Goal: Task Accomplishment & Management: Complete application form

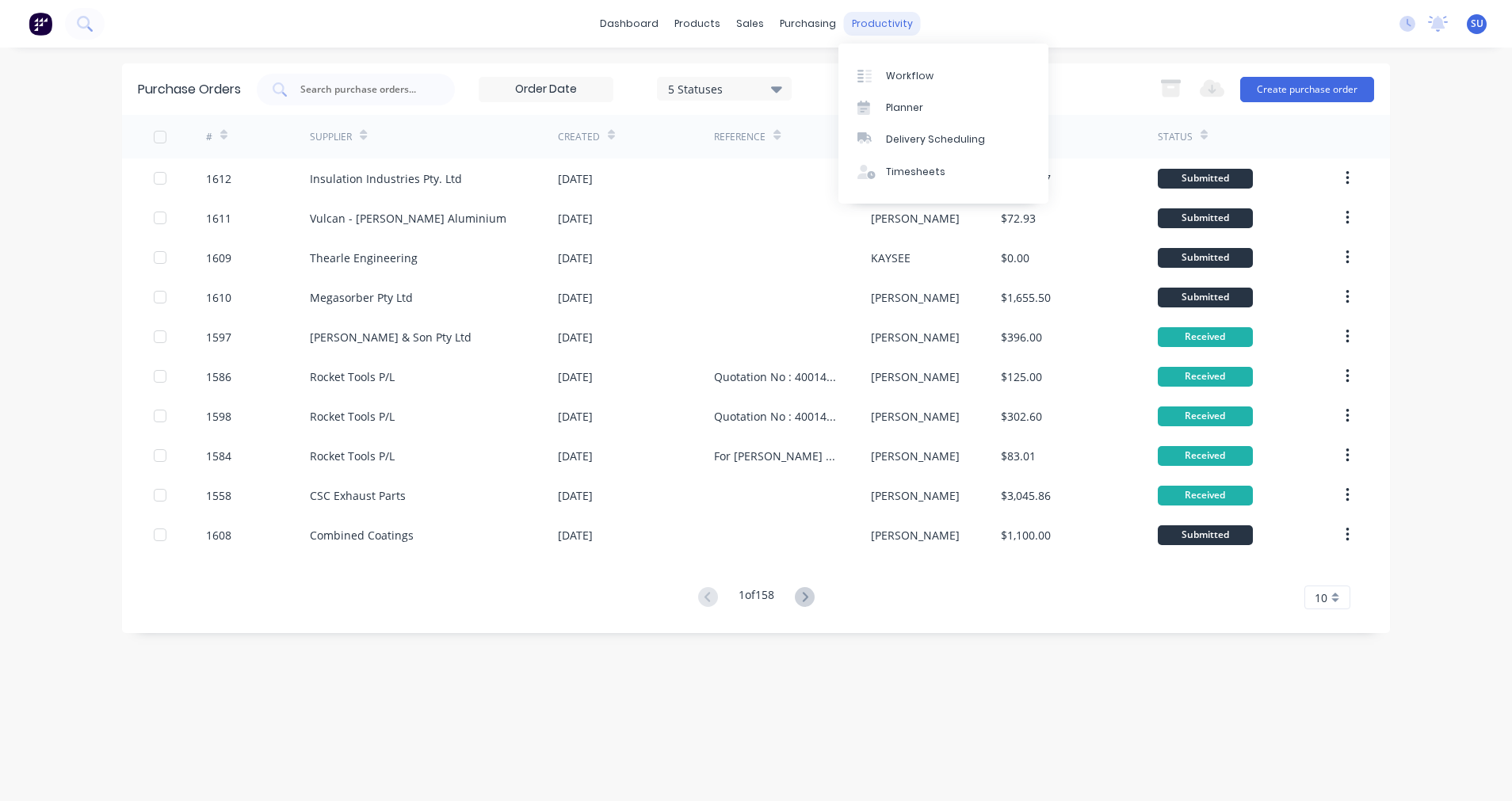
click at [877, 21] on div "productivity" at bounding box center [882, 23] width 77 height 24
drag, startPoint x: 877, startPoint y: 21, endPoint x: 900, endPoint y: 163, distance: 143.9
click at [900, 163] on link "Timesheets" at bounding box center [943, 171] width 210 height 31
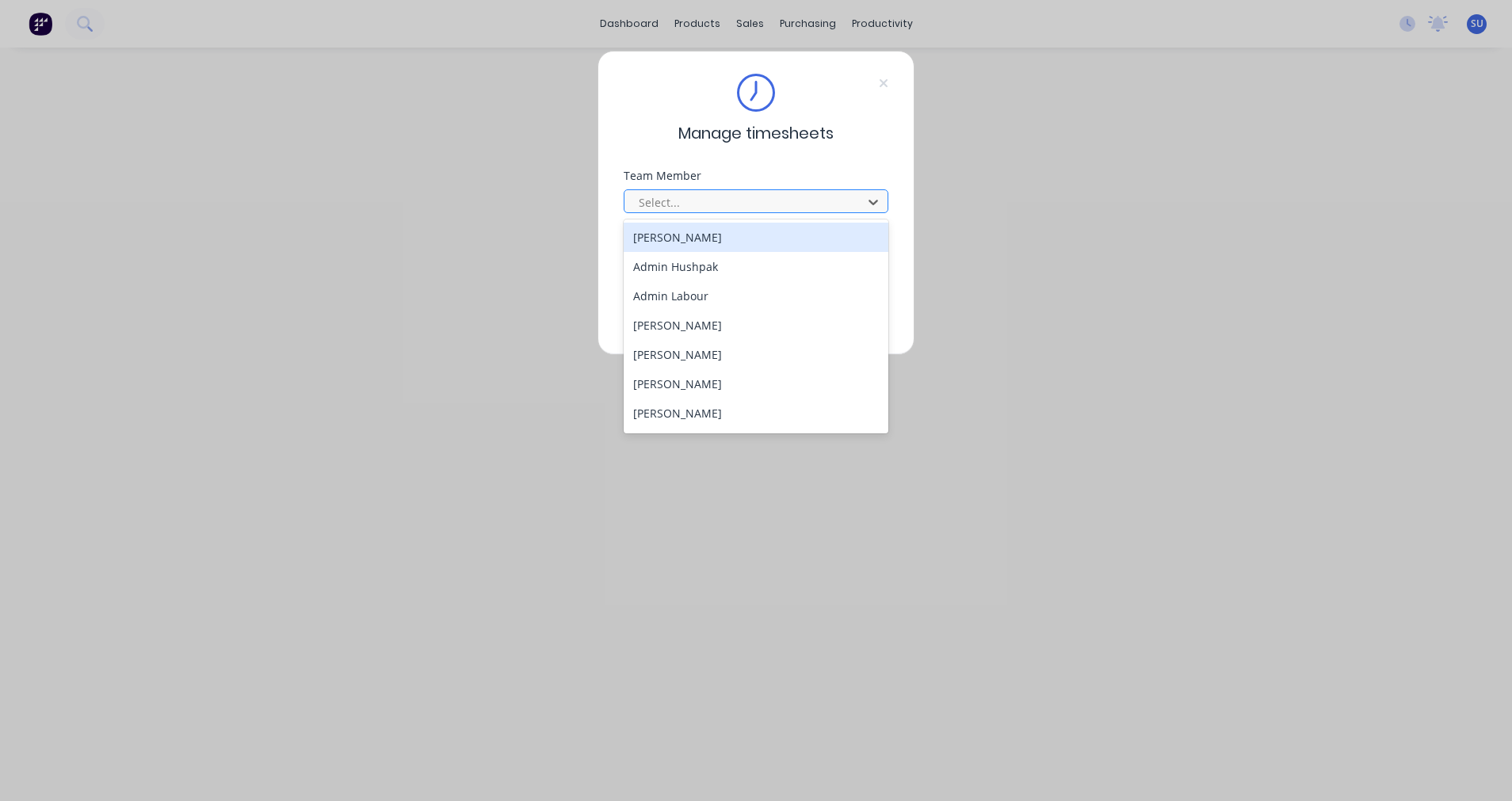
click at [698, 204] on div at bounding box center [746, 202] width 217 height 20
type input "SC"
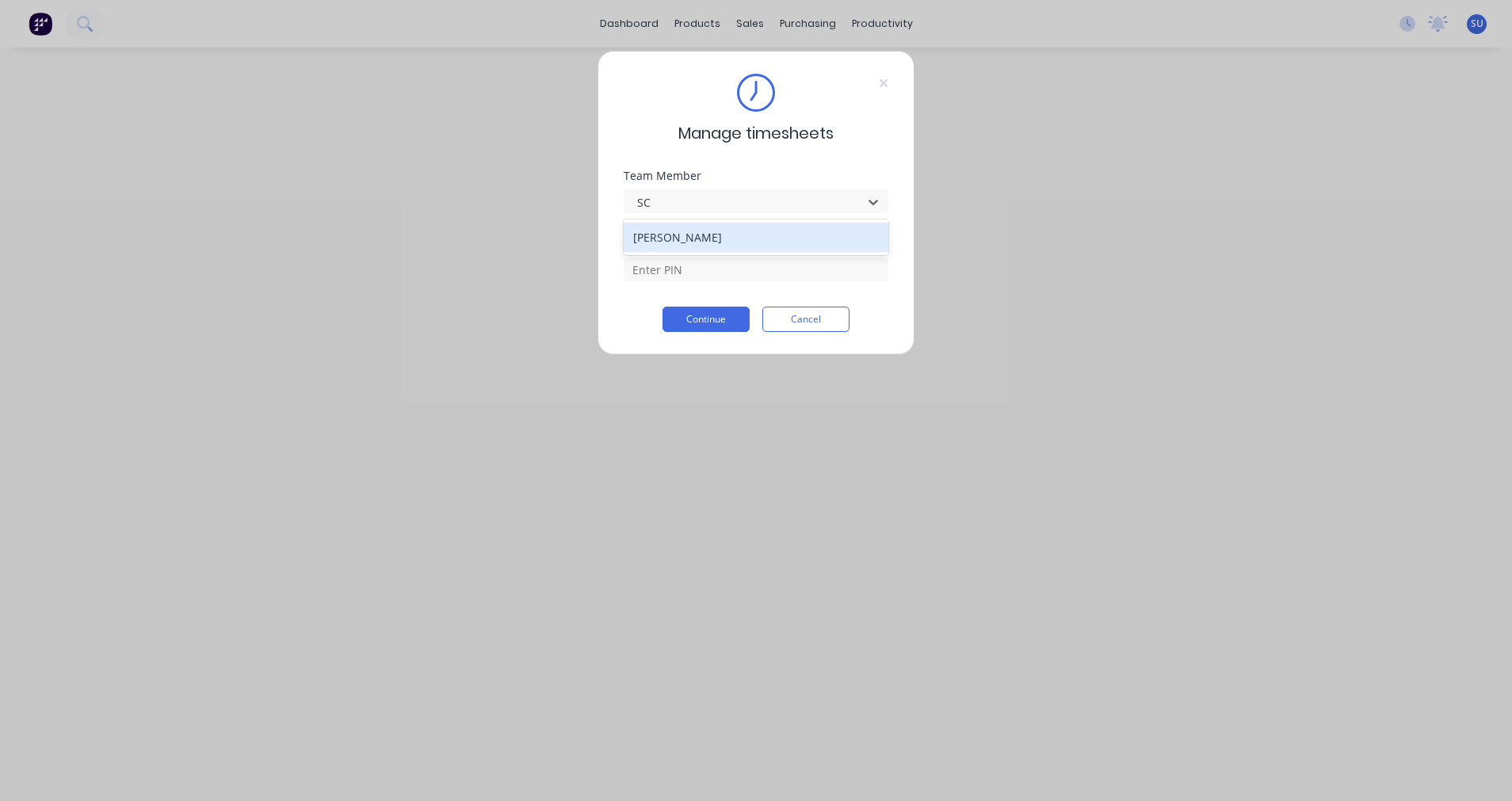
click at [698, 236] on div "[PERSON_NAME]" at bounding box center [756, 237] width 264 height 29
click at [681, 269] on input at bounding box center [756, 269] width 264 height 24
type input "2152"
click at [707, 317] on button "Continue" at bounding box center [705, 319] width 87 height 26
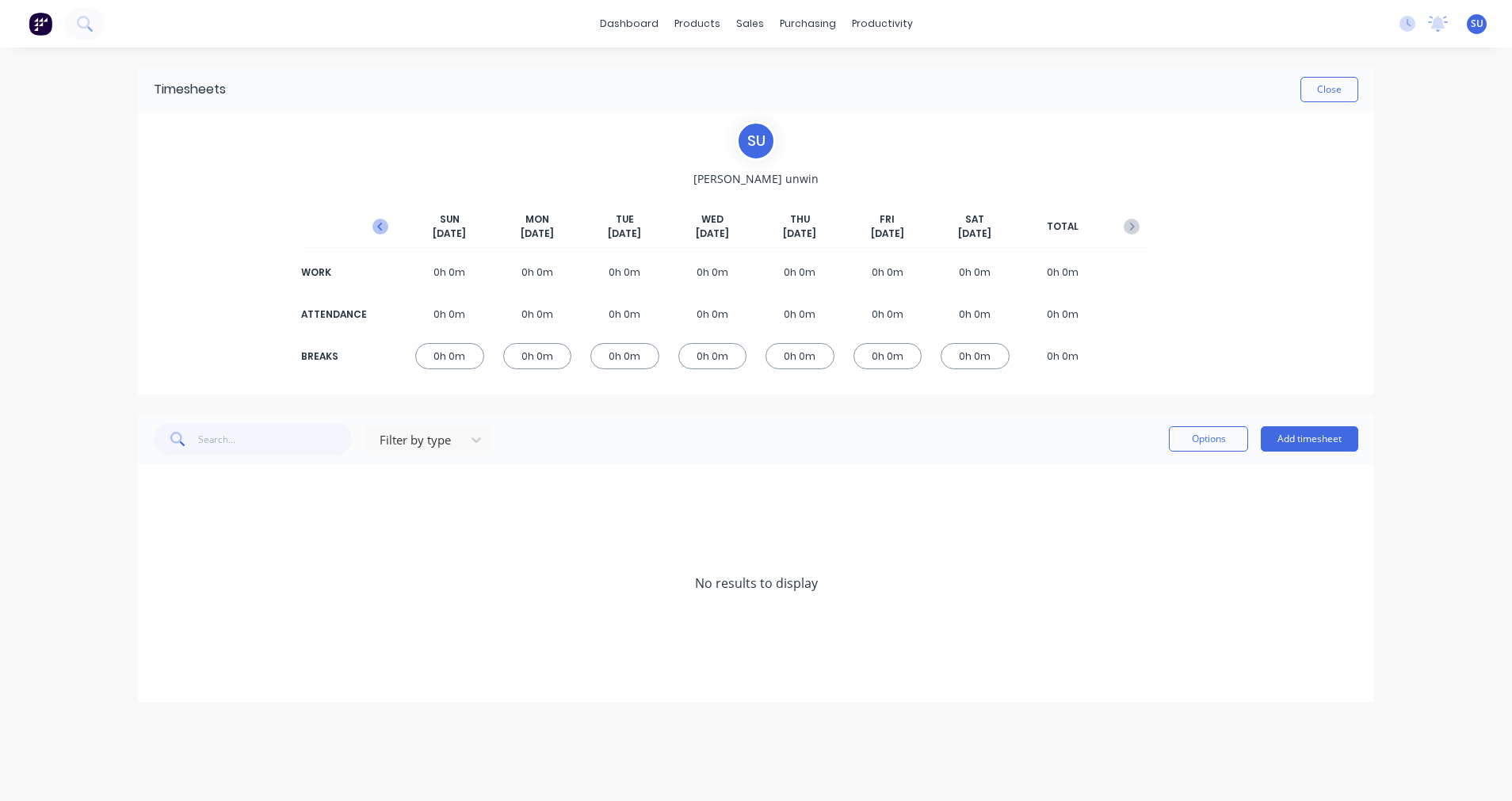
click at [379, 224] on icon "button" at bounding box center [379, 227] width 5 height 8
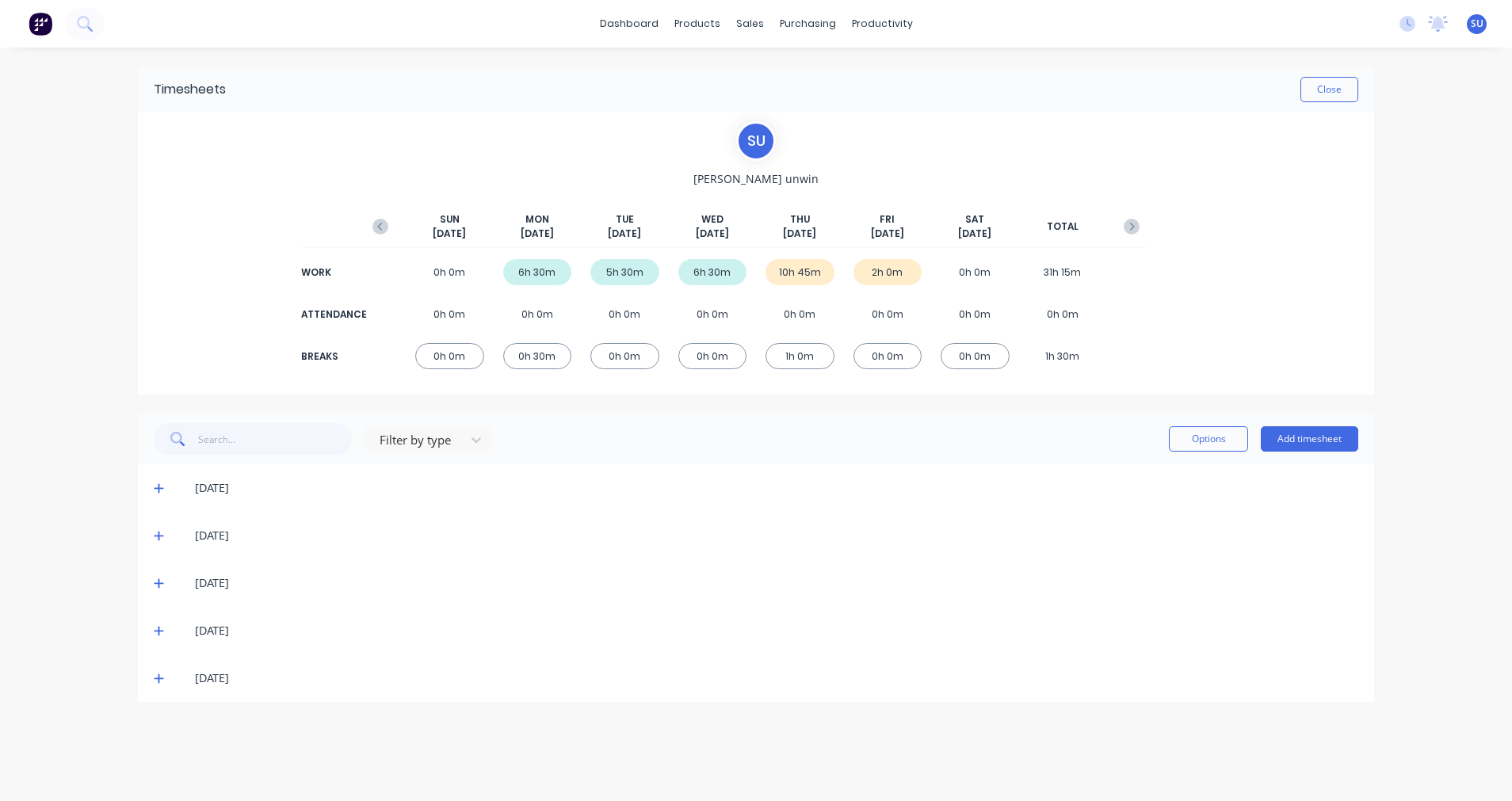
click at [158, 678] on icon at bounding box center [158, 678] width 9 height 9
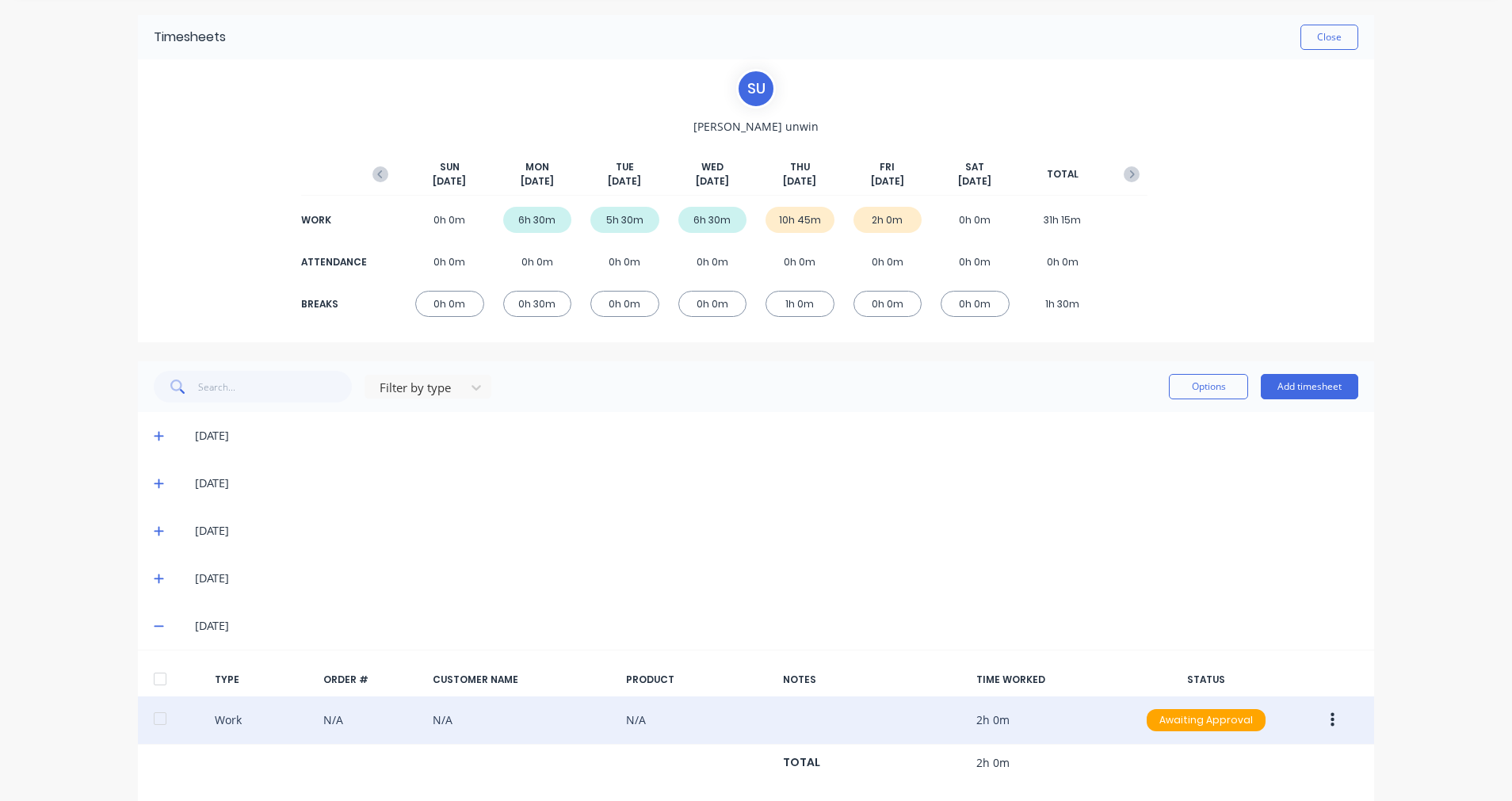
scroll to position [78, 0]
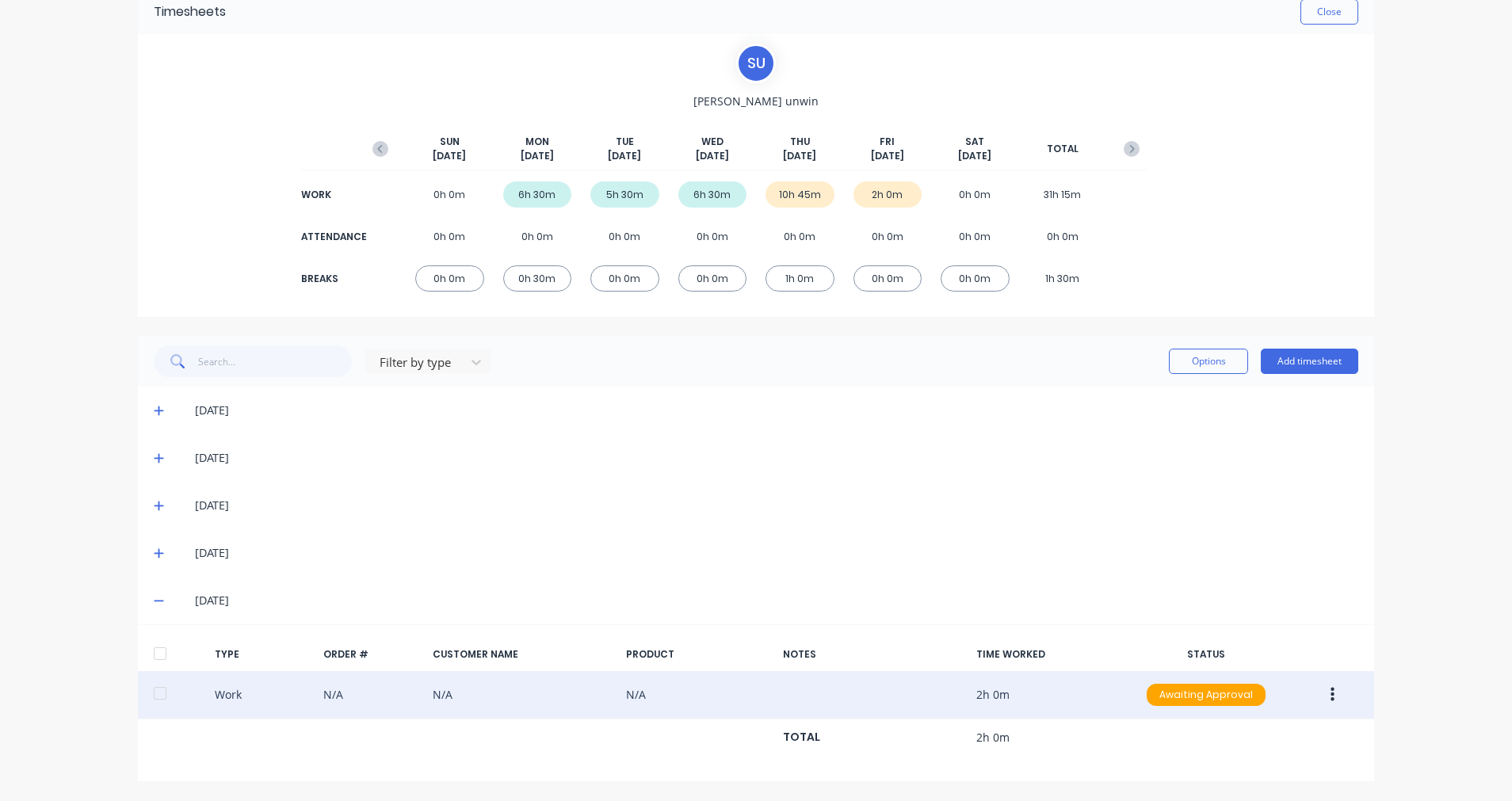
click at [1319, 701] on button "button" at bounding box center [1331, 694] width 37 height 28
click at [1273, 693] on div "Duplicate" at bounding box center [1275, 698] width 122 height 23
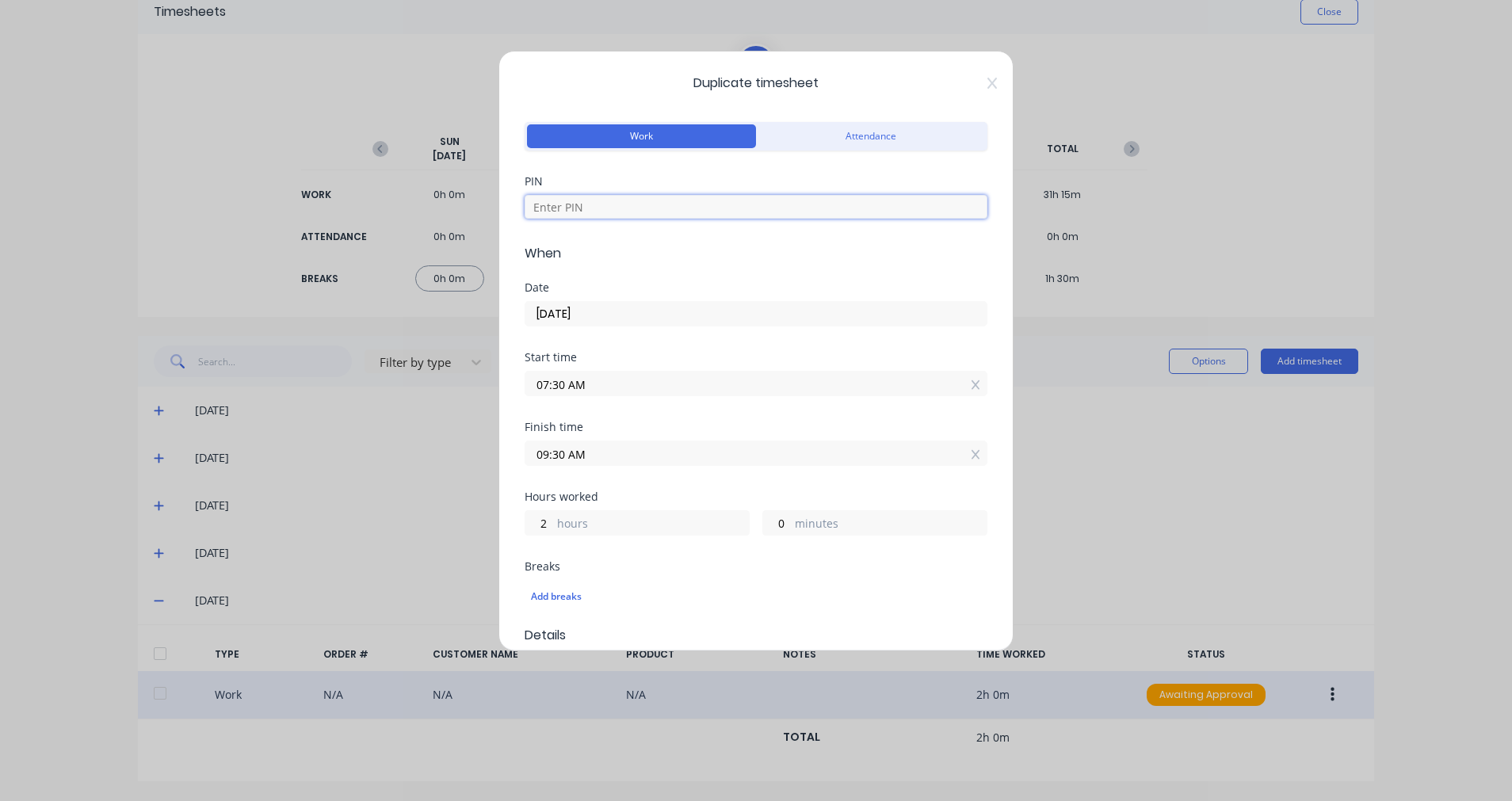
click at [614, 200] on input at bounding box center [756, 206] width 462 height 24
type input "2152"
click at [642, 314] on input "[DATE]" at bounding box center [756, 313] width 461 height 24
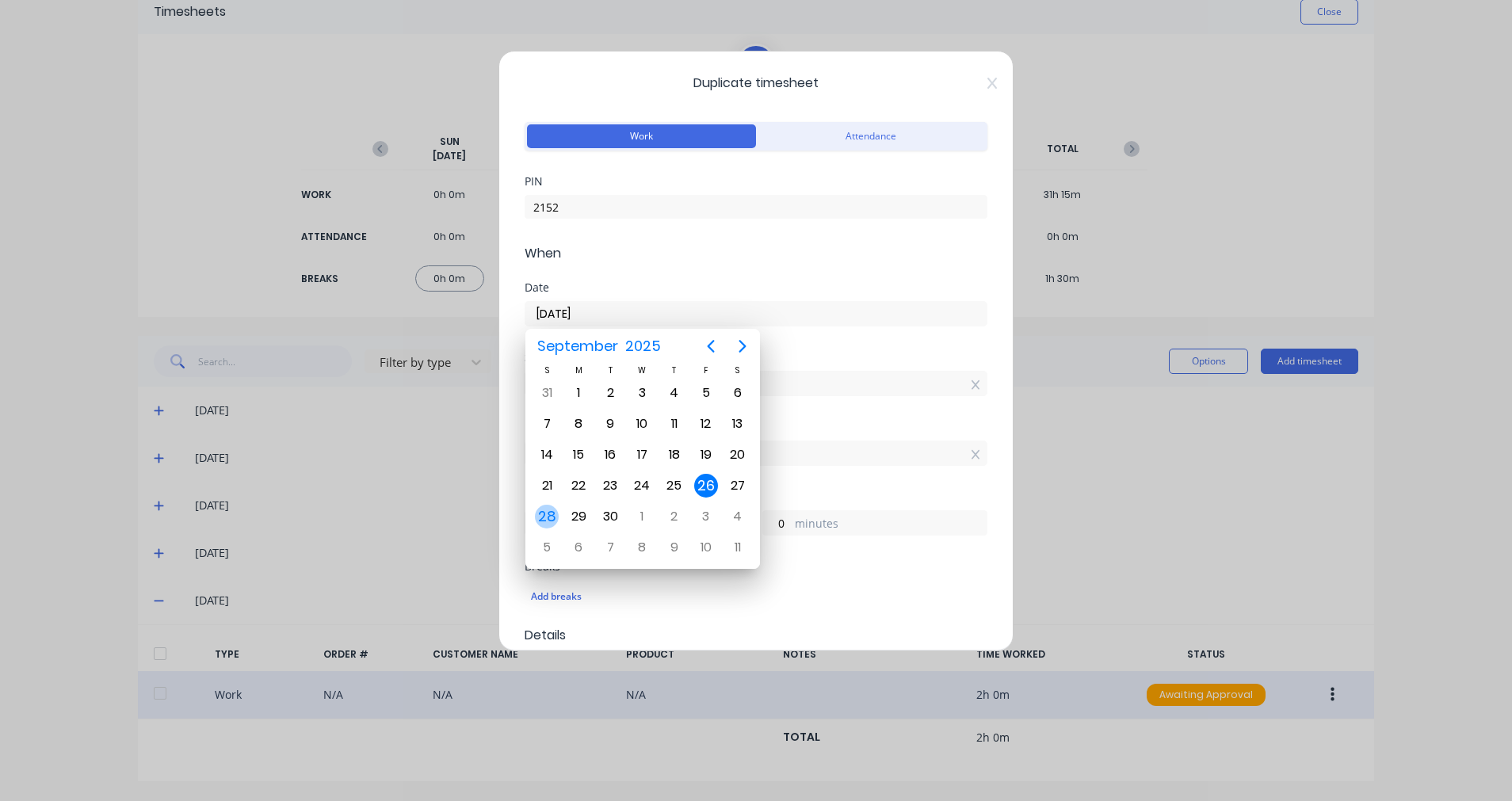
click at [540, 519] on div "28" at bounding box center [546, 516] width 24 height 24
type input "[DATE]"
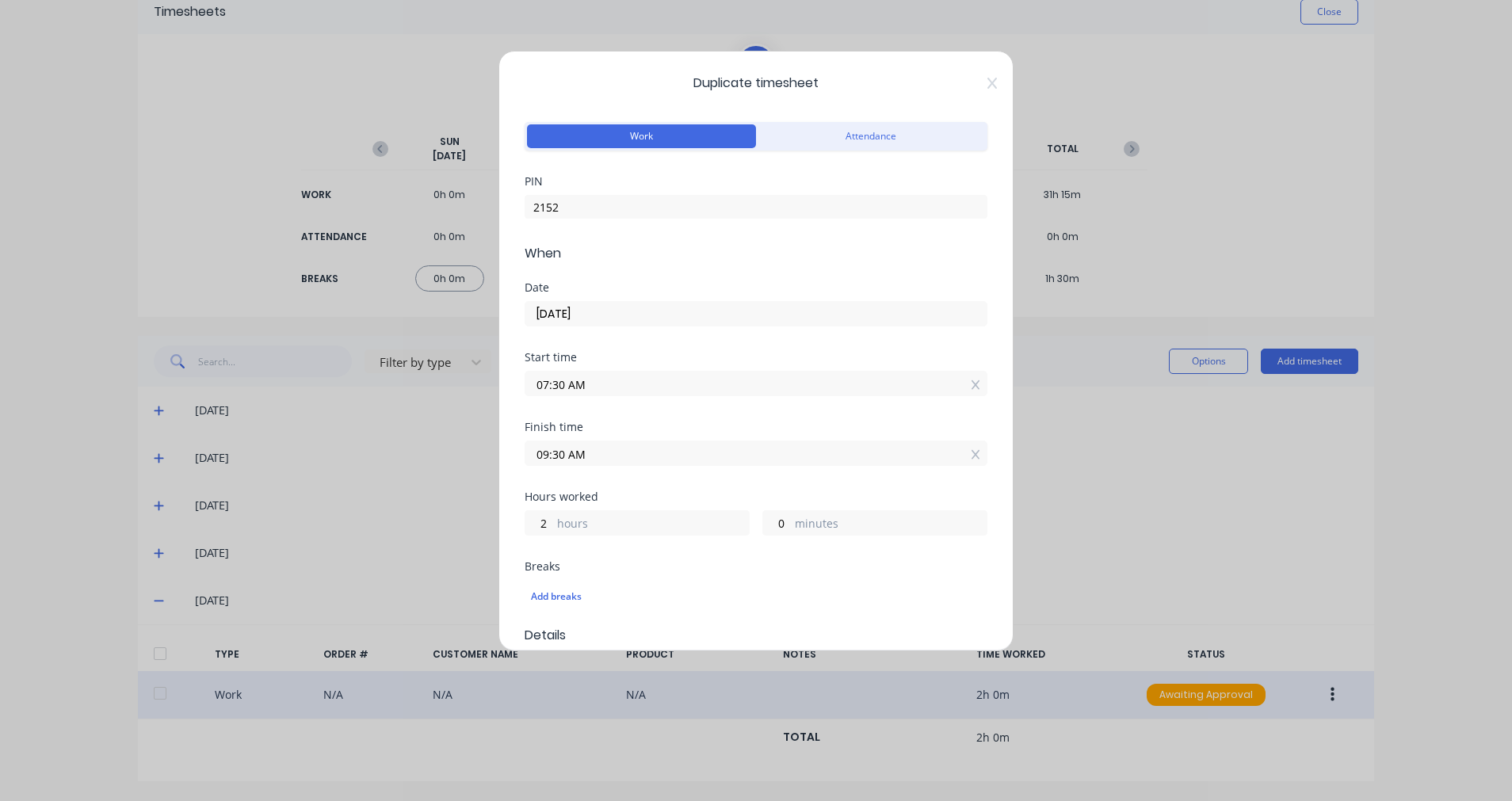
click at [594, 386] on input "07:30 AM" at bounding box center [756, 383] width 461 height 24
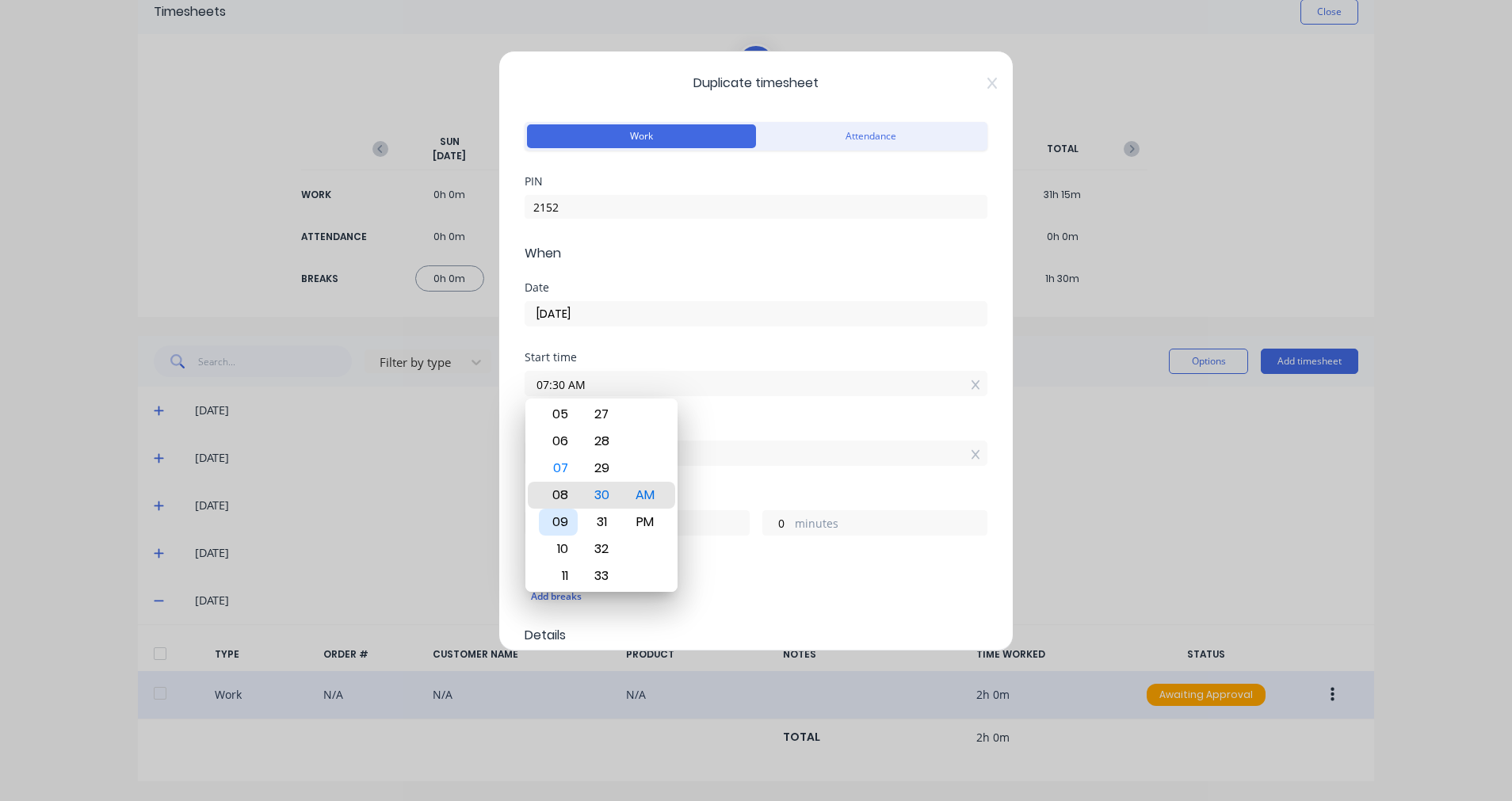
type input "08:30 AM"
type input "1"
type input "09:30 AM"
type input "0"
type input "10:30 AM"
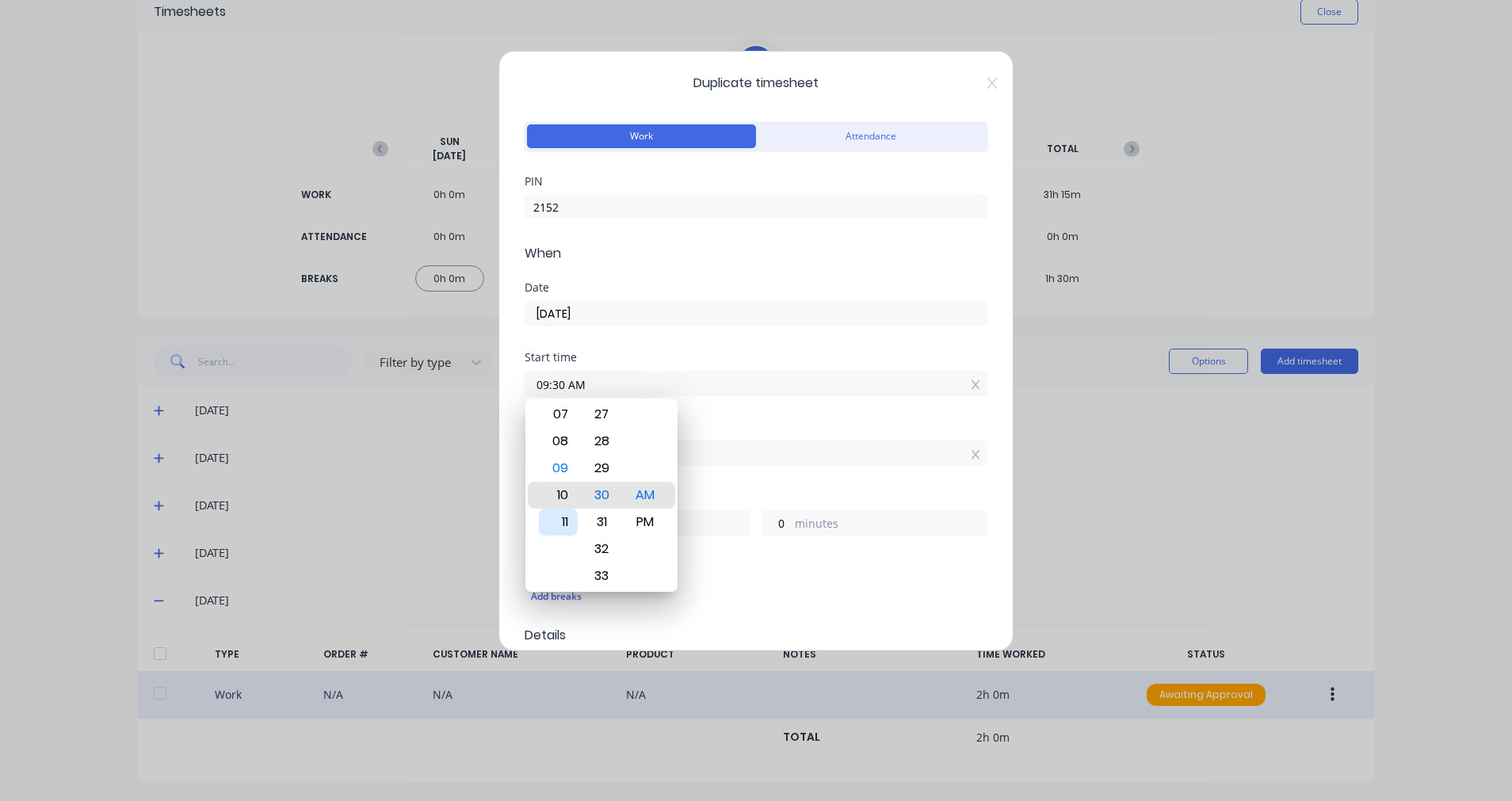
type input "23"
type input "10:27 AM"
type input "3"
type input "10:24 AM"
type input "6"
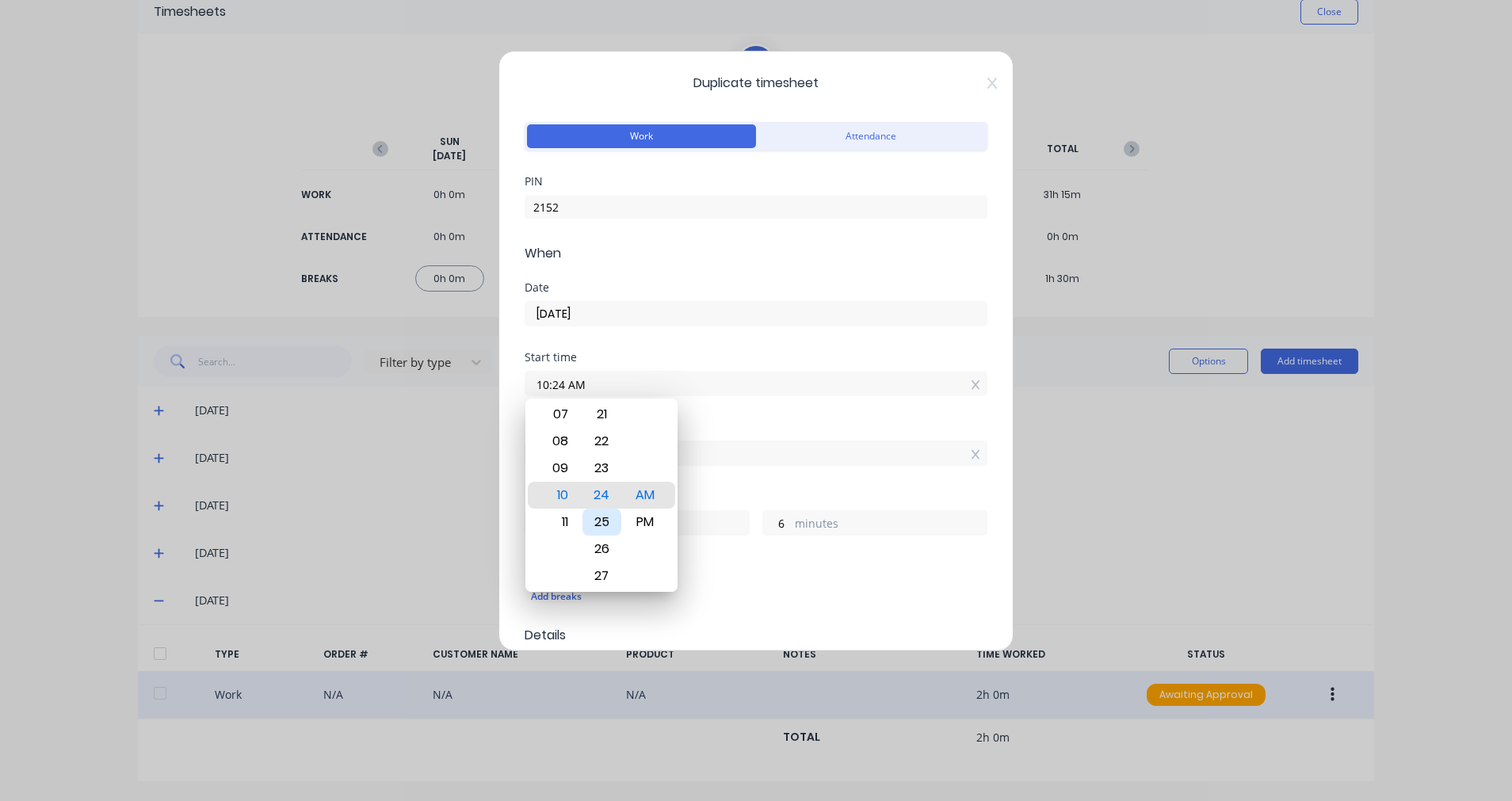
type input "10:21 AM"
type input "9"
type input "10:16 AM"
type input "14"
type input "10:12 AM"
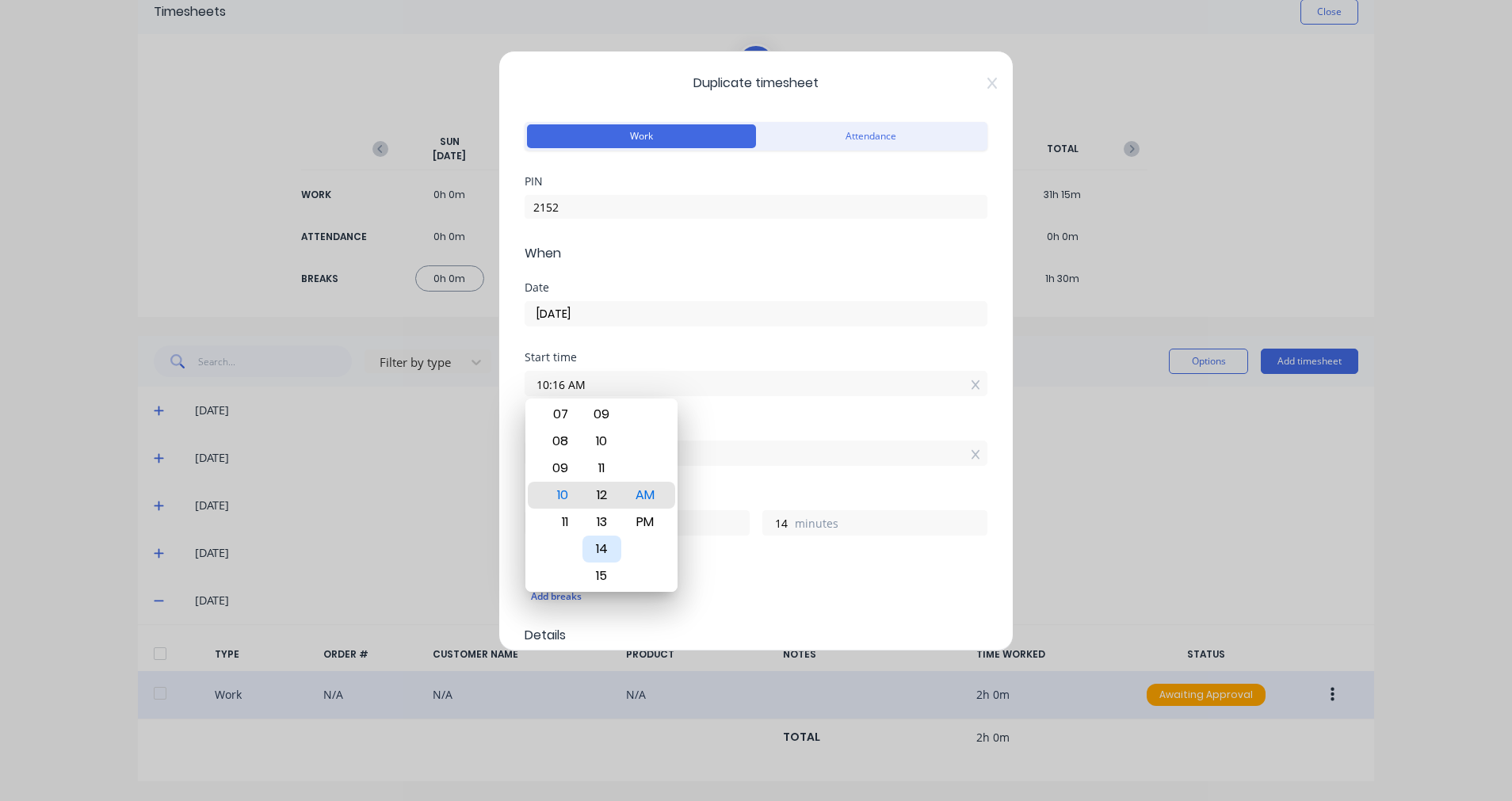
type input "18"
type input "10:08 AM"
type input "22"
type input "10:04 AM"
type input "26"
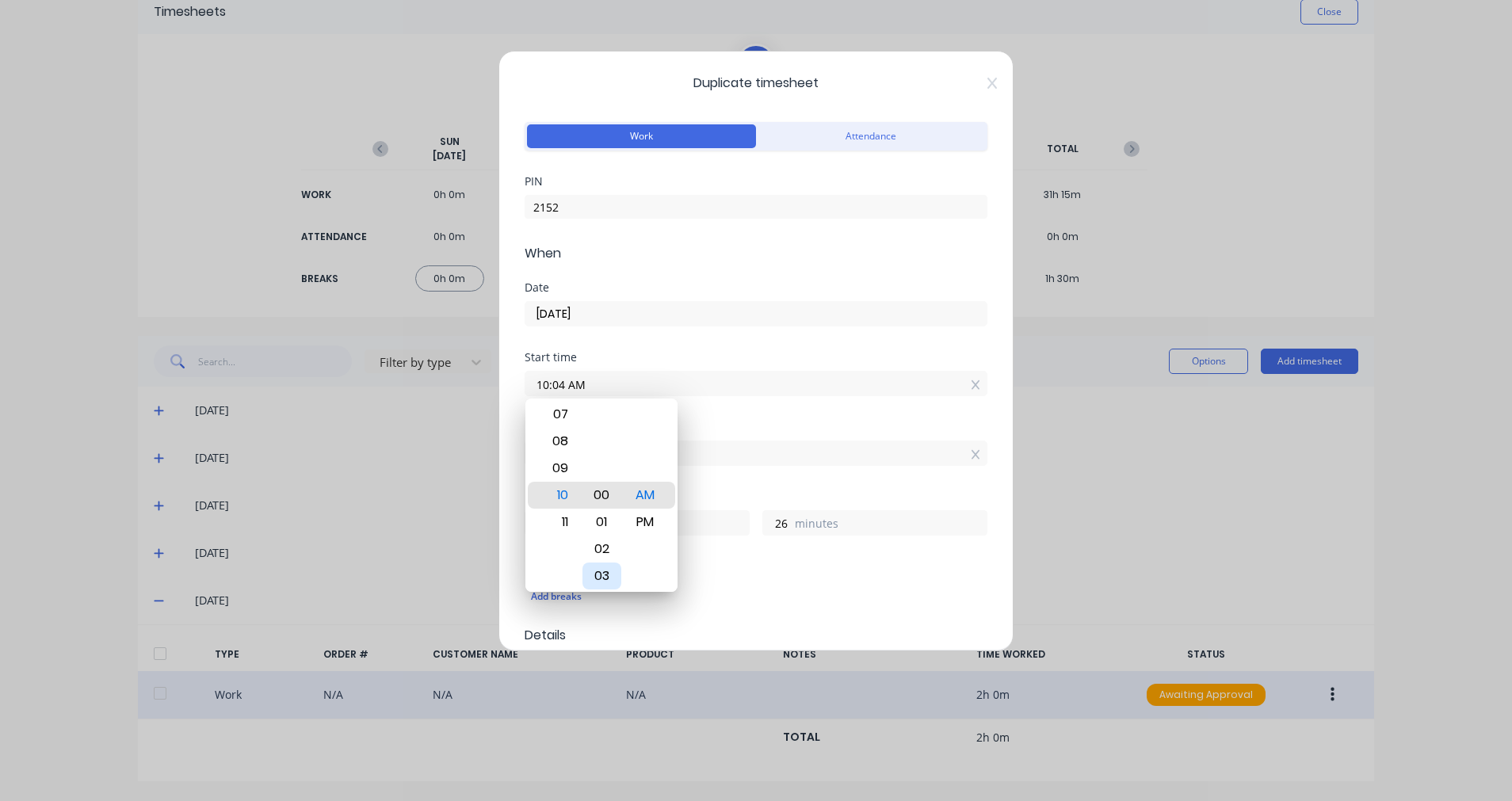
type input "10:00 AM"
type input "30"
click at [785, 484] on div "Finish time 09:30 AM" at bounding box center [756, 456] width 462 height 70
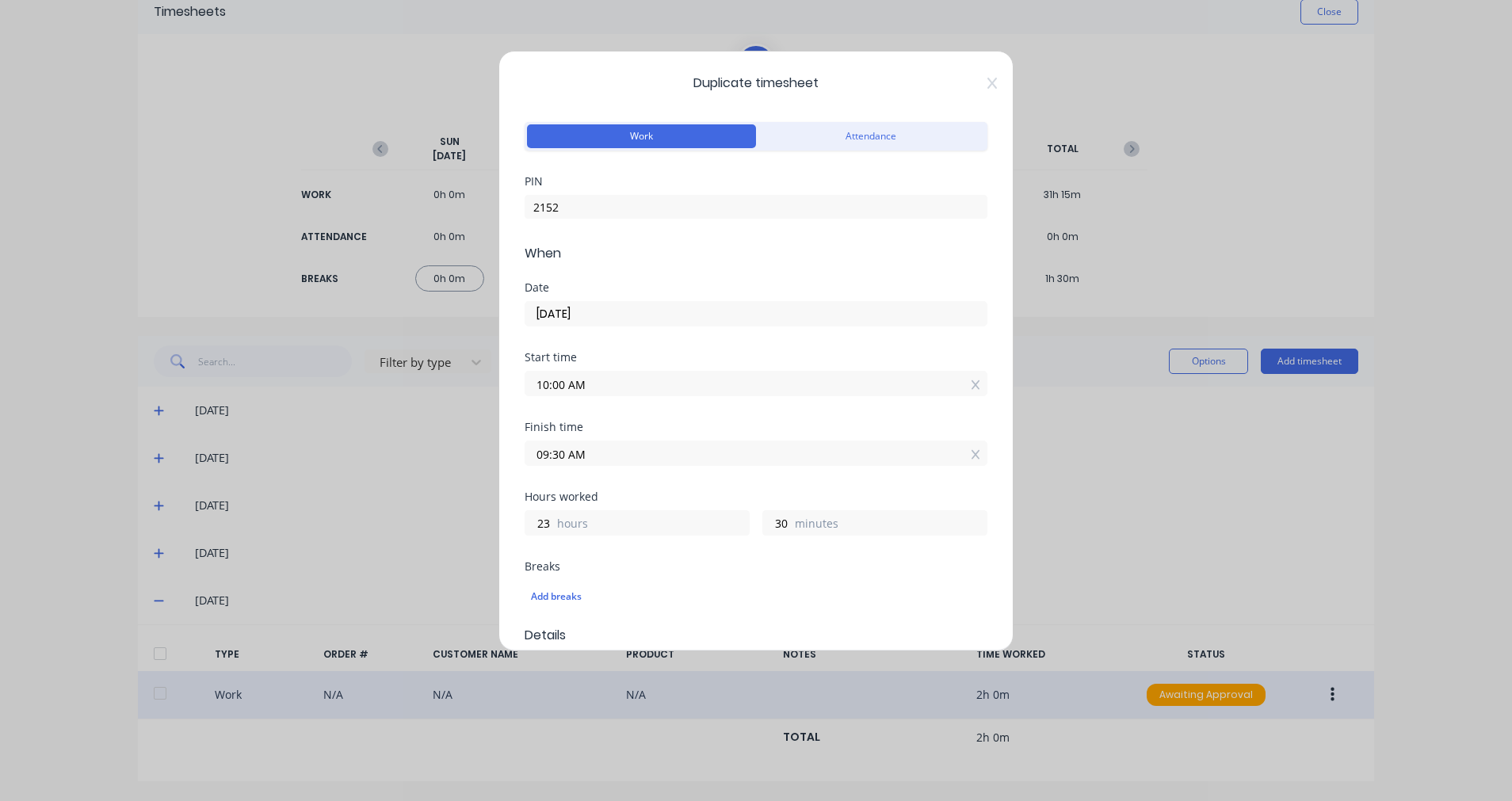
click at [575, 451] on input "09:30 AM" at bounding box center [756, 453] width 461 height 24
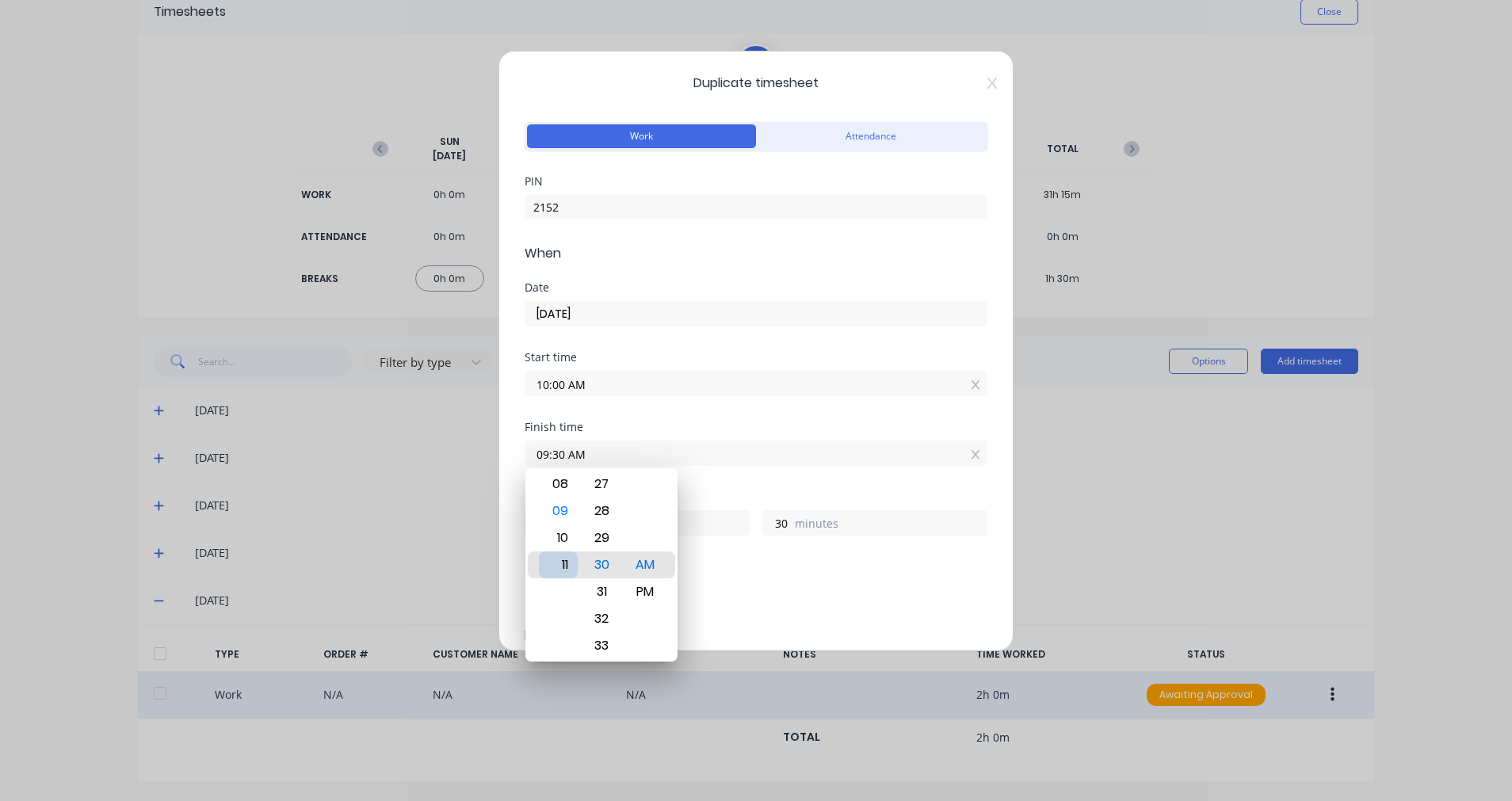
type input "11:30 AM"
type input "1"
type input "11:30 PM"
type input "13"
type input "07:30 PM"
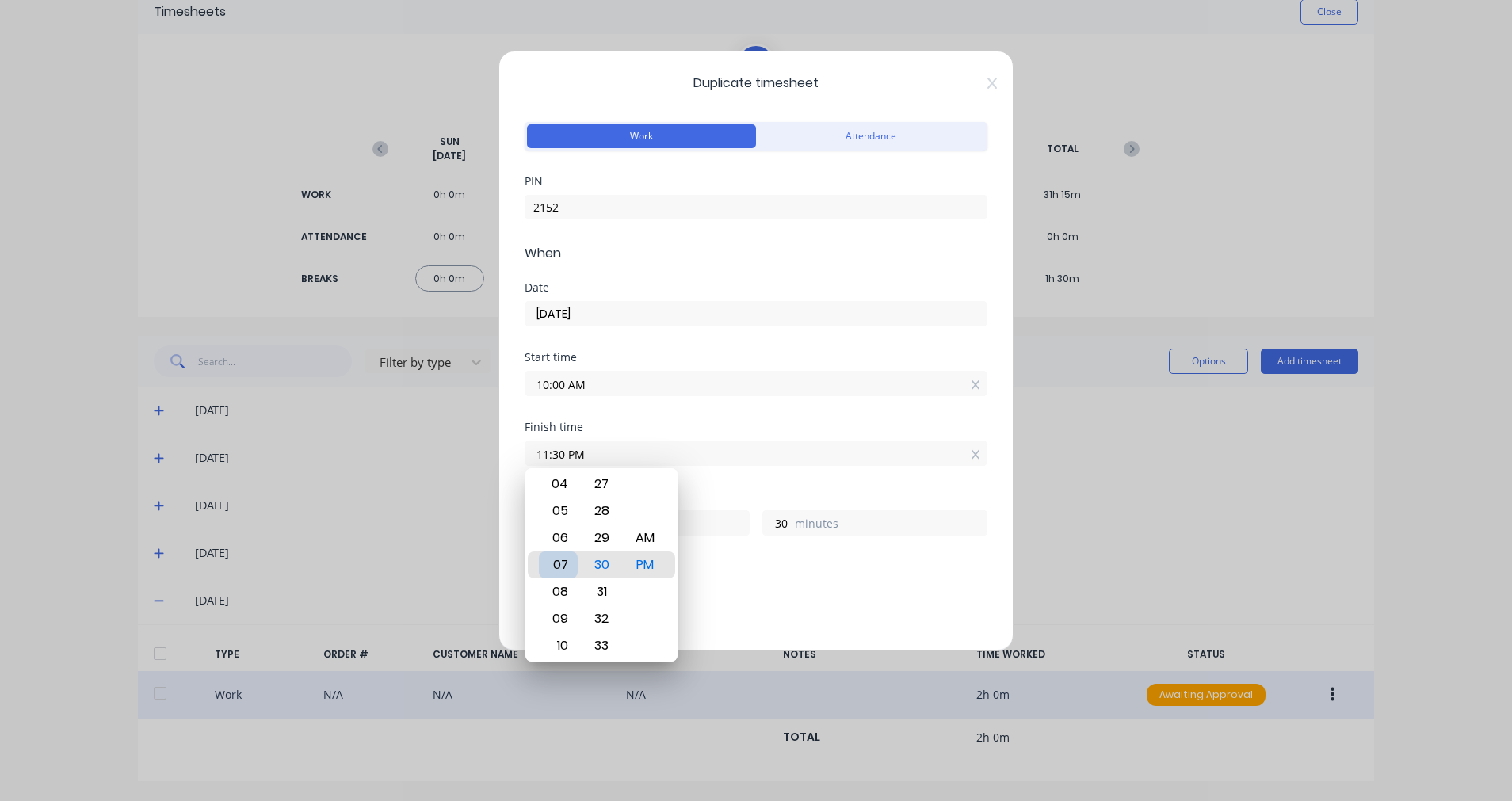
type input "9"
type input "12:30 PM"
type input "2"
type input "12:25 PM"
type input "25"
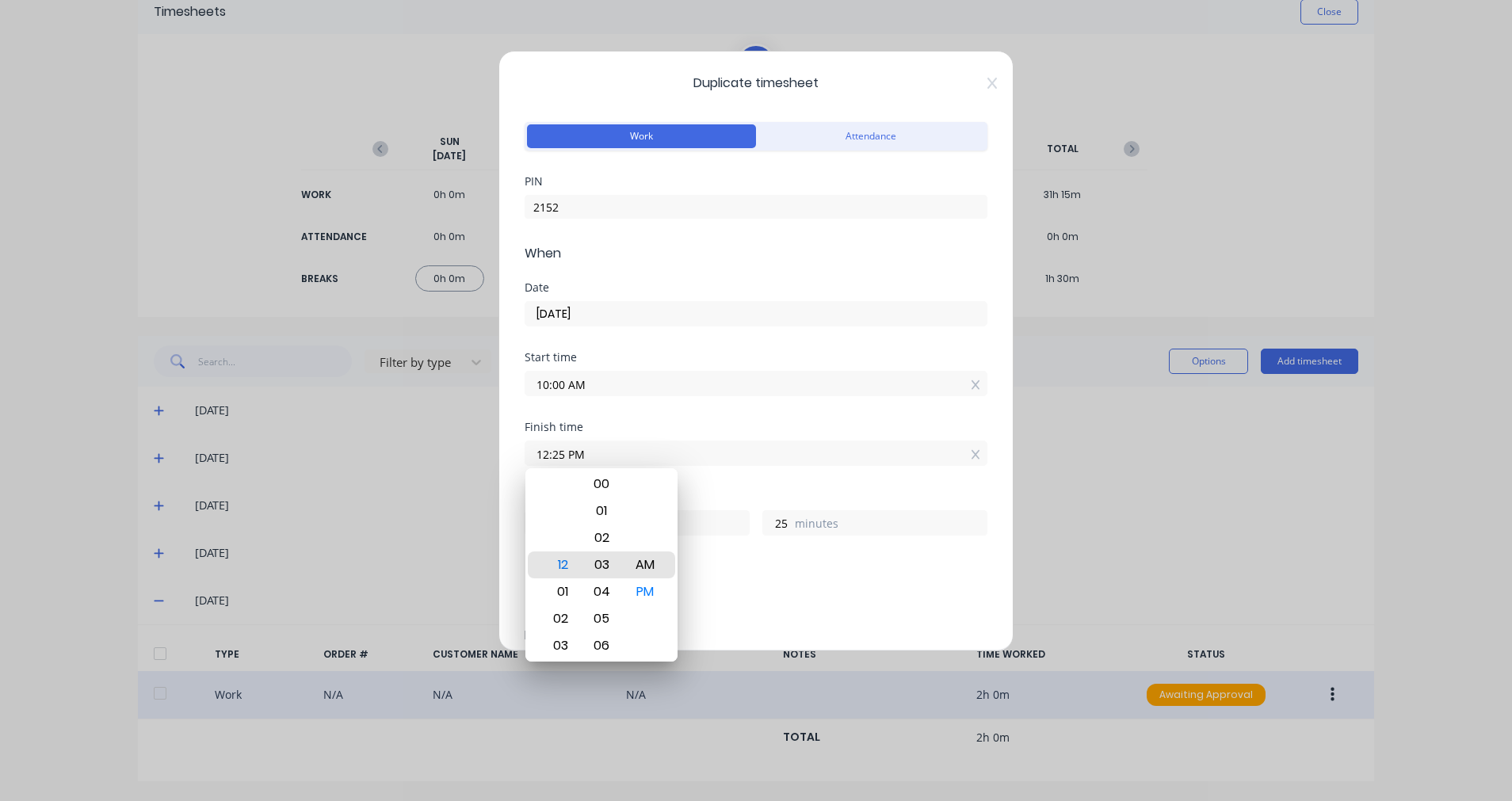
type input "12:03 PM"
type input "3"
type input "12:03 AM"
type input "14"
type input "12:00 AM"
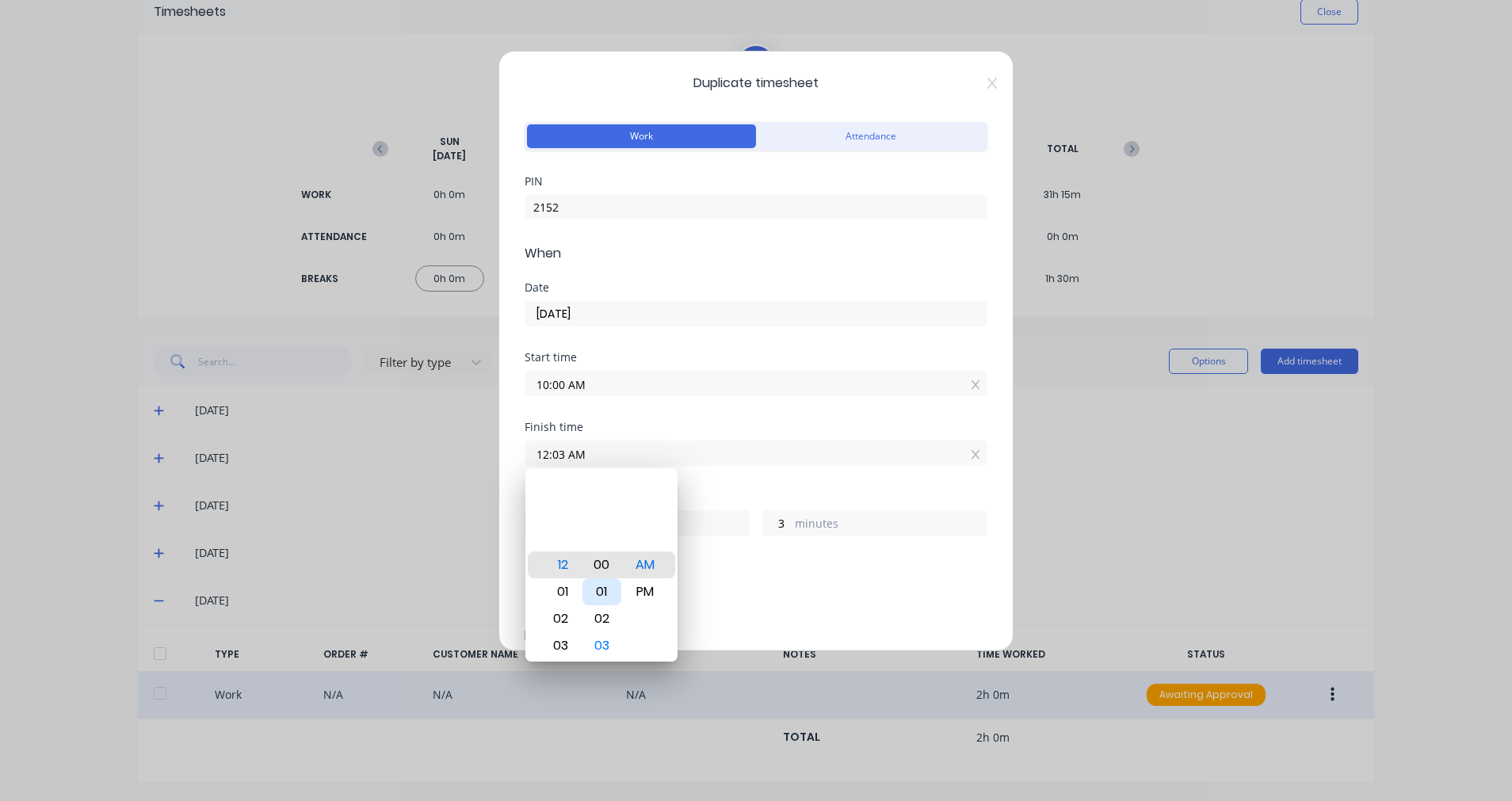
type input "0"
type input "12:00 PM"
type input "2"
click at [861, 491] on div "Hours worked" at bounding box center [756, 496] width 462 height 11
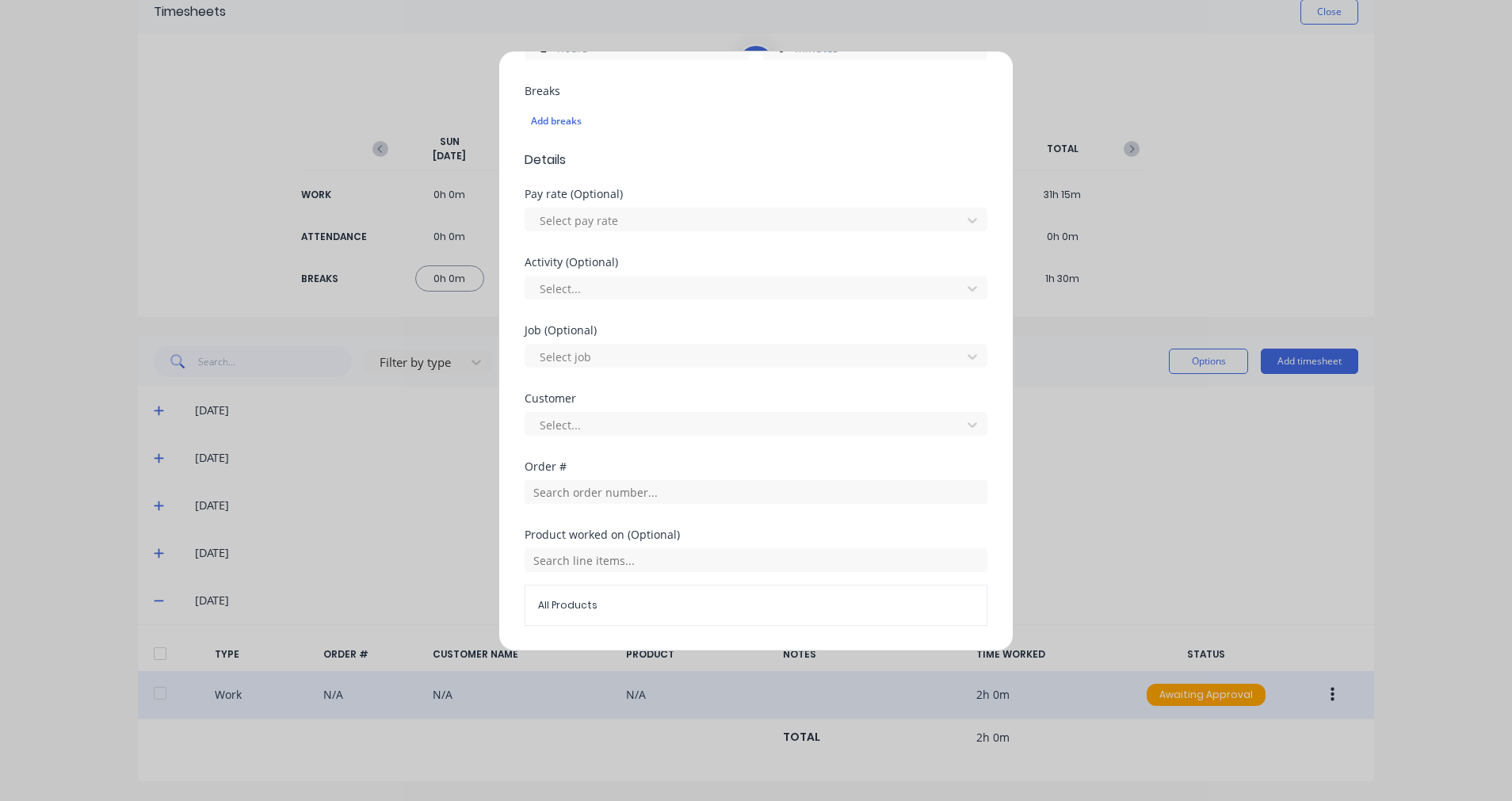
scroll to position [652, 0]
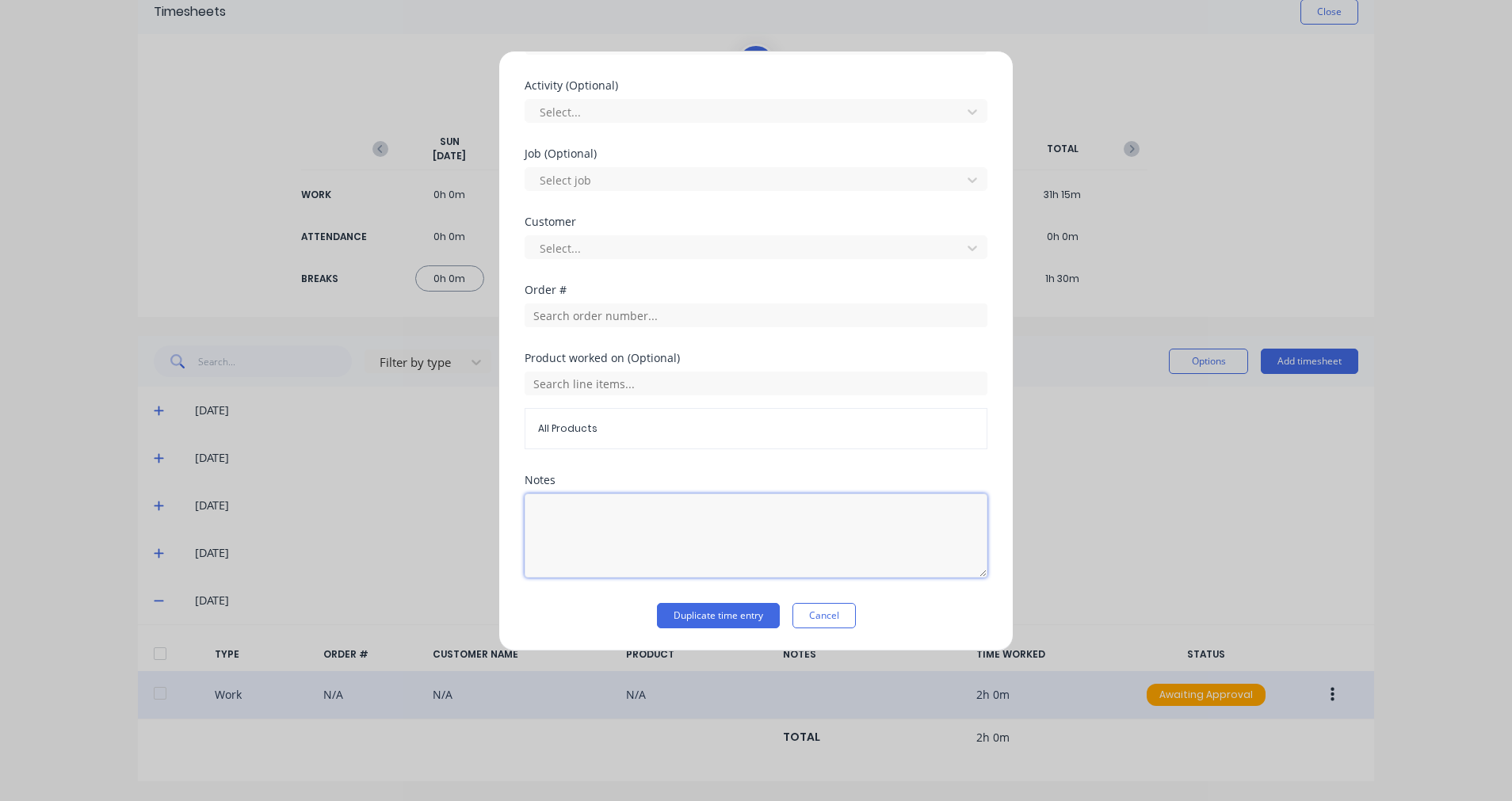
click at [843, 529] on textarea at bounding box center [756, 535] width 462 height 84
type textarea "A"
click at [936, 471] on div "Product worked on (Optional) All Products" at bounding box center [756, 413] width 462 height 122
click at [680, 616] on button "Duplicate time entry" at bounding box center [718, 615] width 123 height 26
click at [727, 617] on button "Duplicate time entry" at bounding box center [718, 615] width 123 height 26
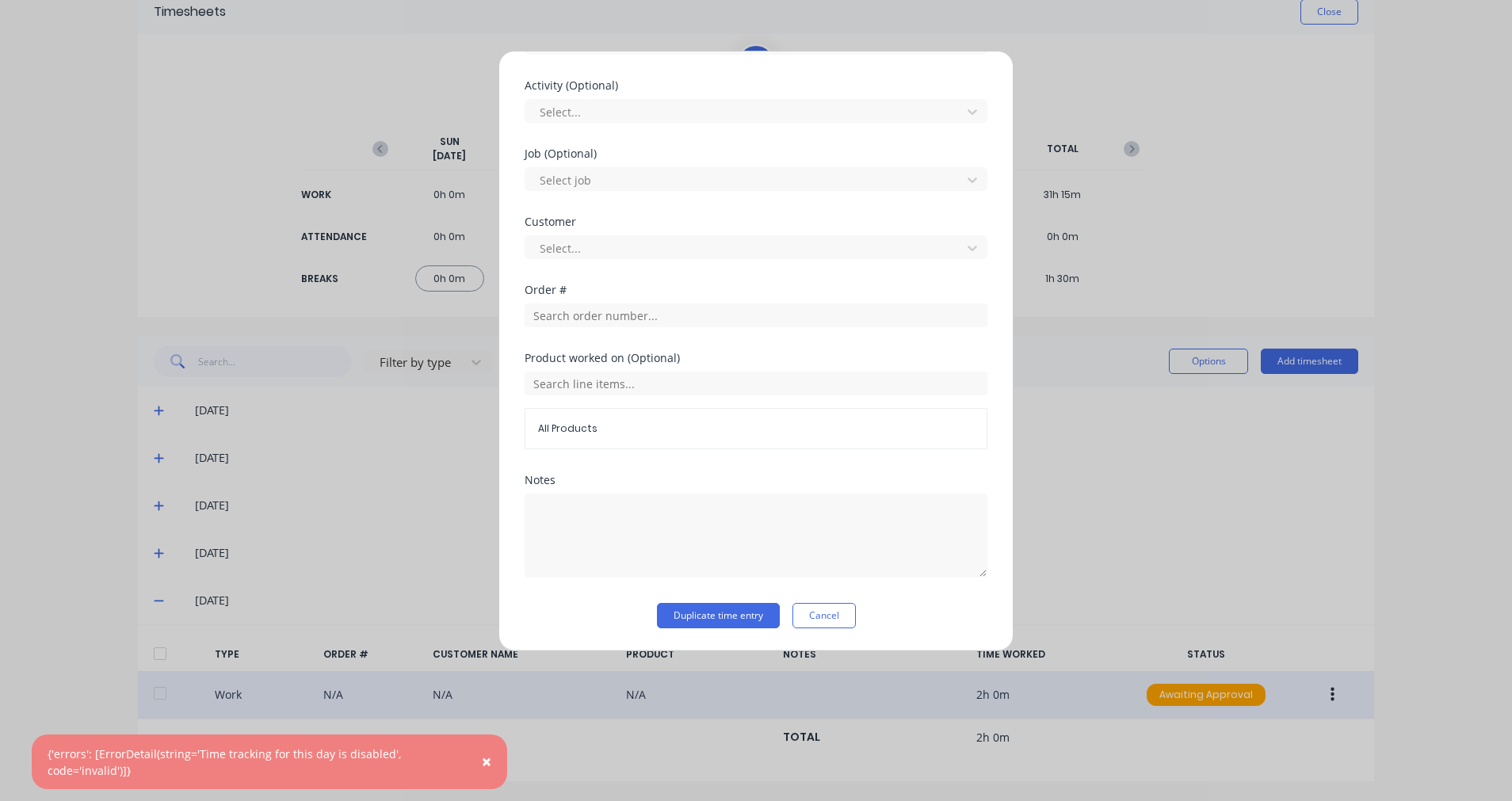
click at [1205, 532] on div "Duplicate timesheet Work Attendance PIN 2152 When Date [DATE] Start time 10:00 …" at bounding box center [756, 400] width 1512 height 801
click at [824, 615] on button "Cancel" at bounding box center [824, 615] width 64 height 26
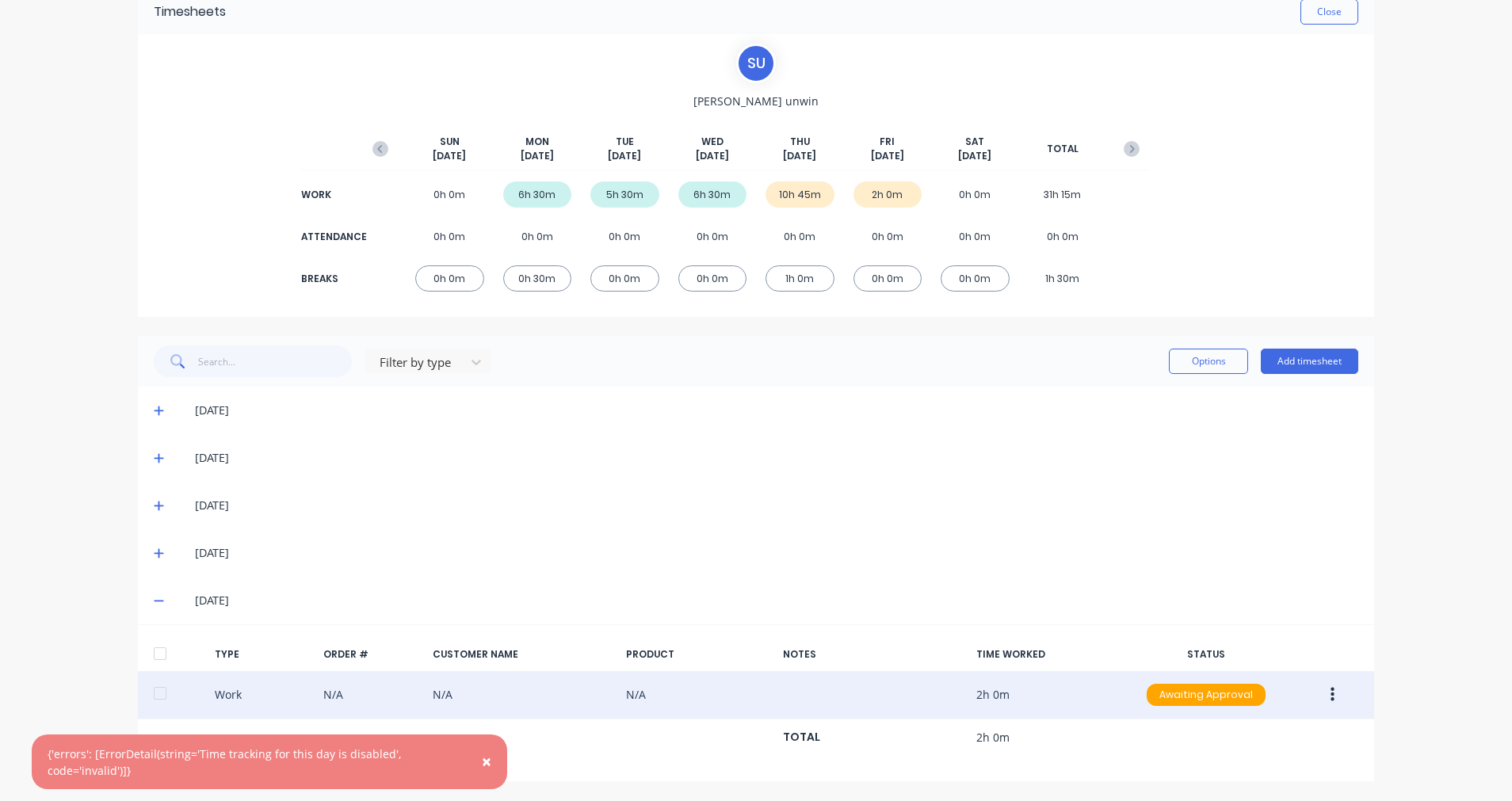
click at [882, 543] on div "[DATE]" at bounding box center [756, 552] width 1236 height 47
click at [1130, 152] on icon "button" at bounding box center [1133, 149] width 5 height 8
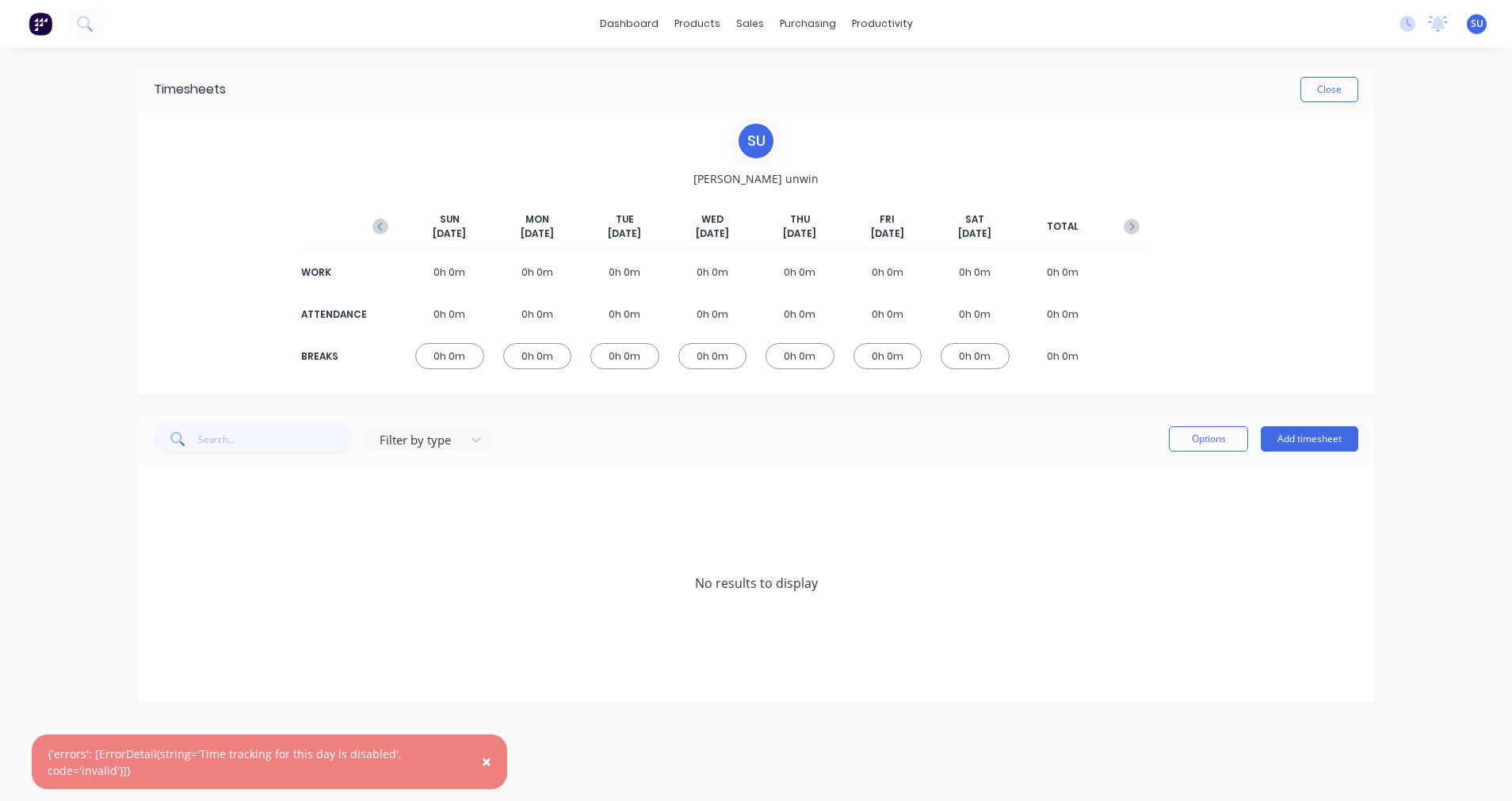
scroll to position [0, 0]
click at [1302, 437] on button "Add timesheet" at bounding box center [1309, 438] width 98 height 26
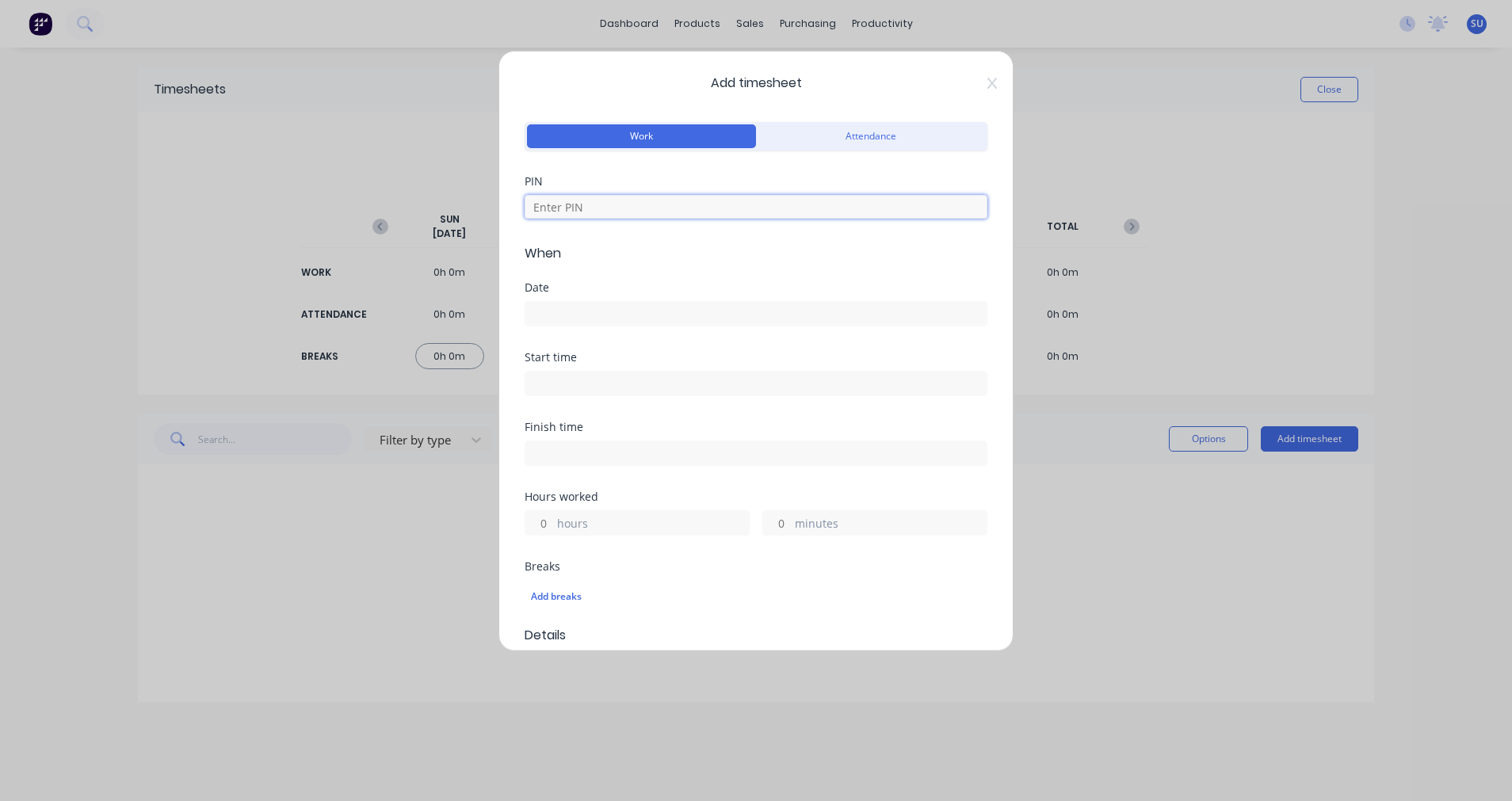
click at [597, 201] on input at bounding box center [756, 206] width 462 height 24
type input "2152"
type input "2"
type input "0"
click at [584, 317] on input at bounding box center [756, 313] width 461 height 24
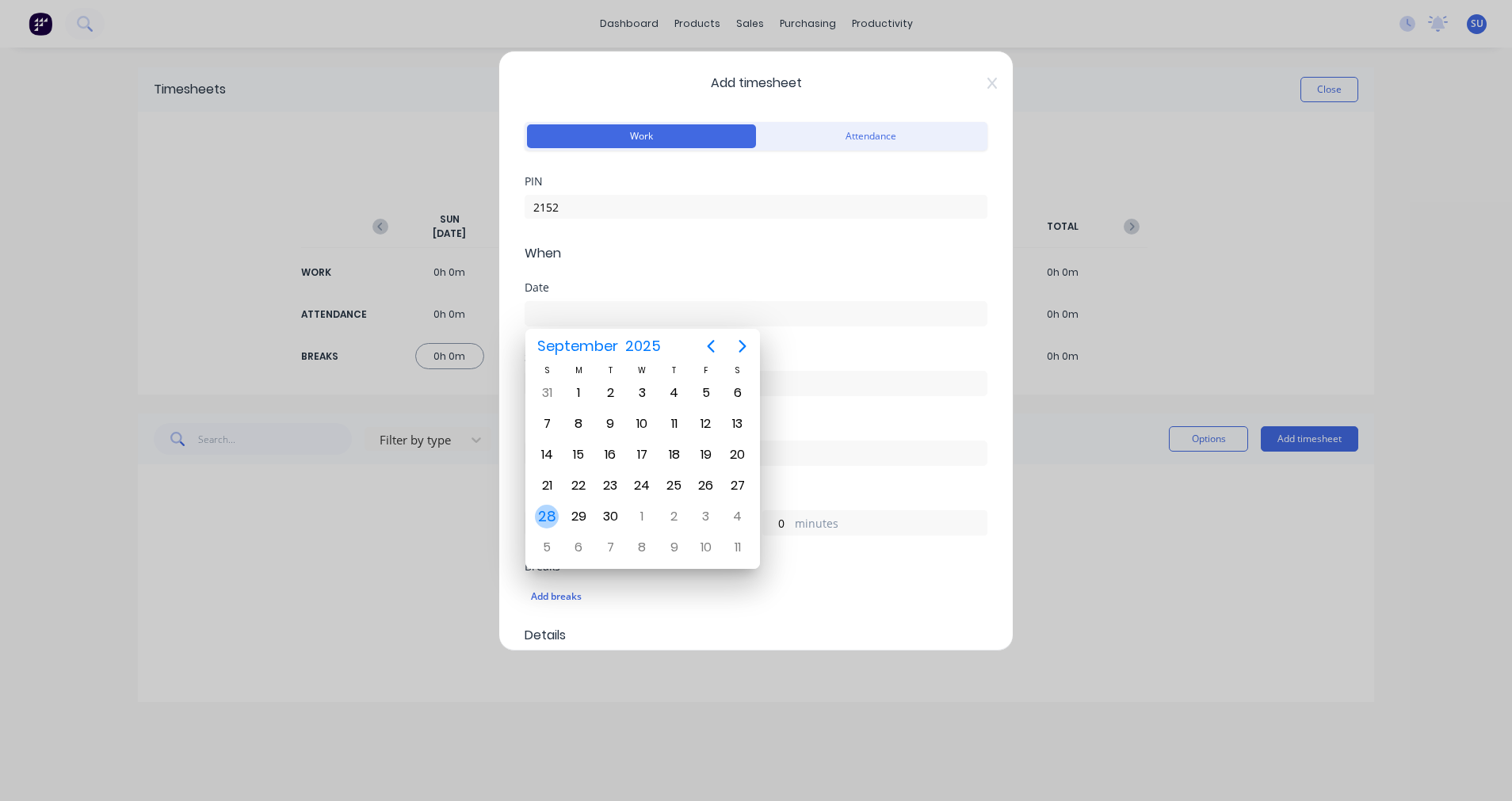
click at [546, 516] on div "28" at bounding box center [546, 516] width 24 height 24
type input "[DATE]"
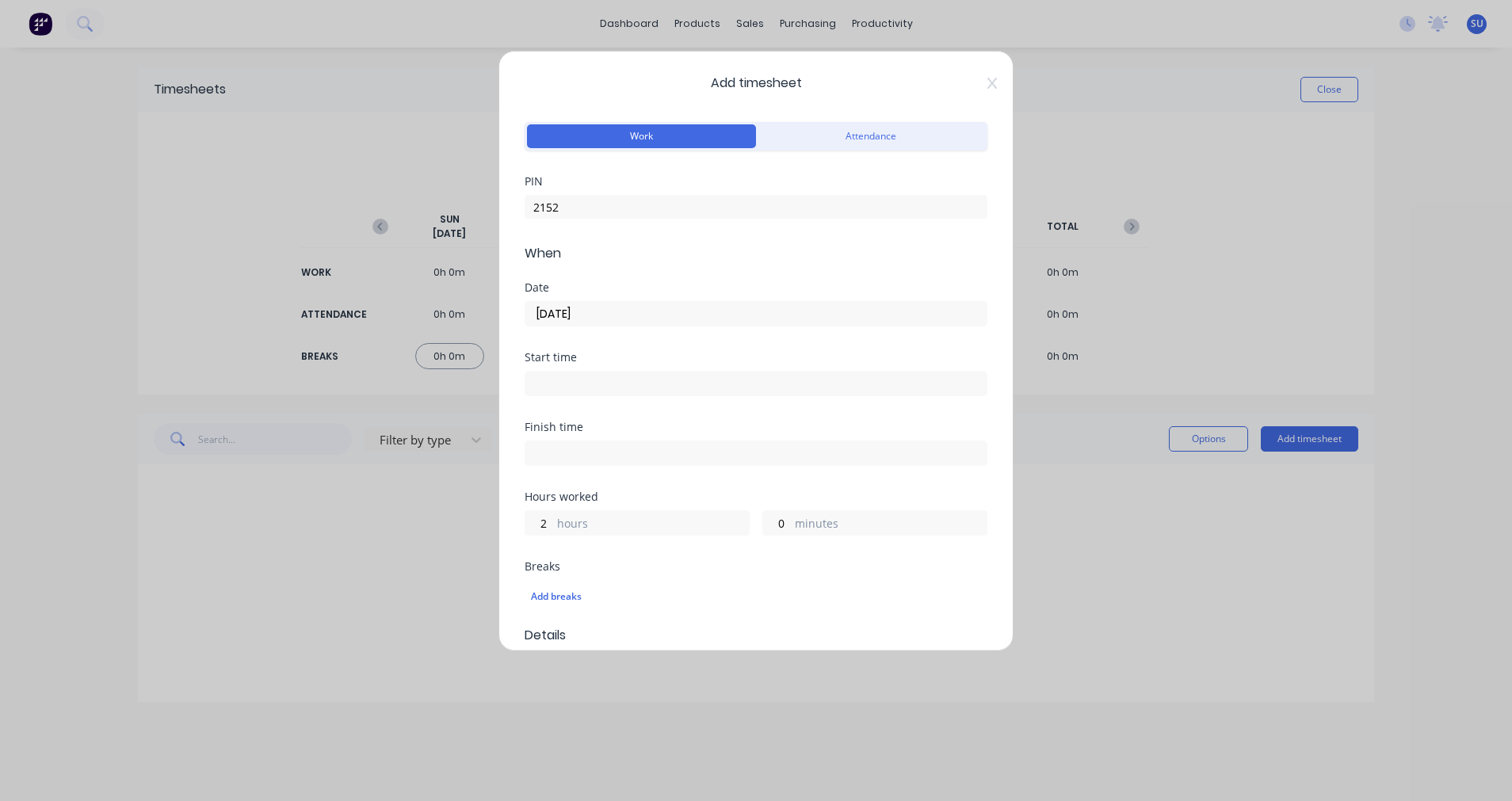
click at [584, 379] on input at bounding box center [756, 383] width 461 height 24
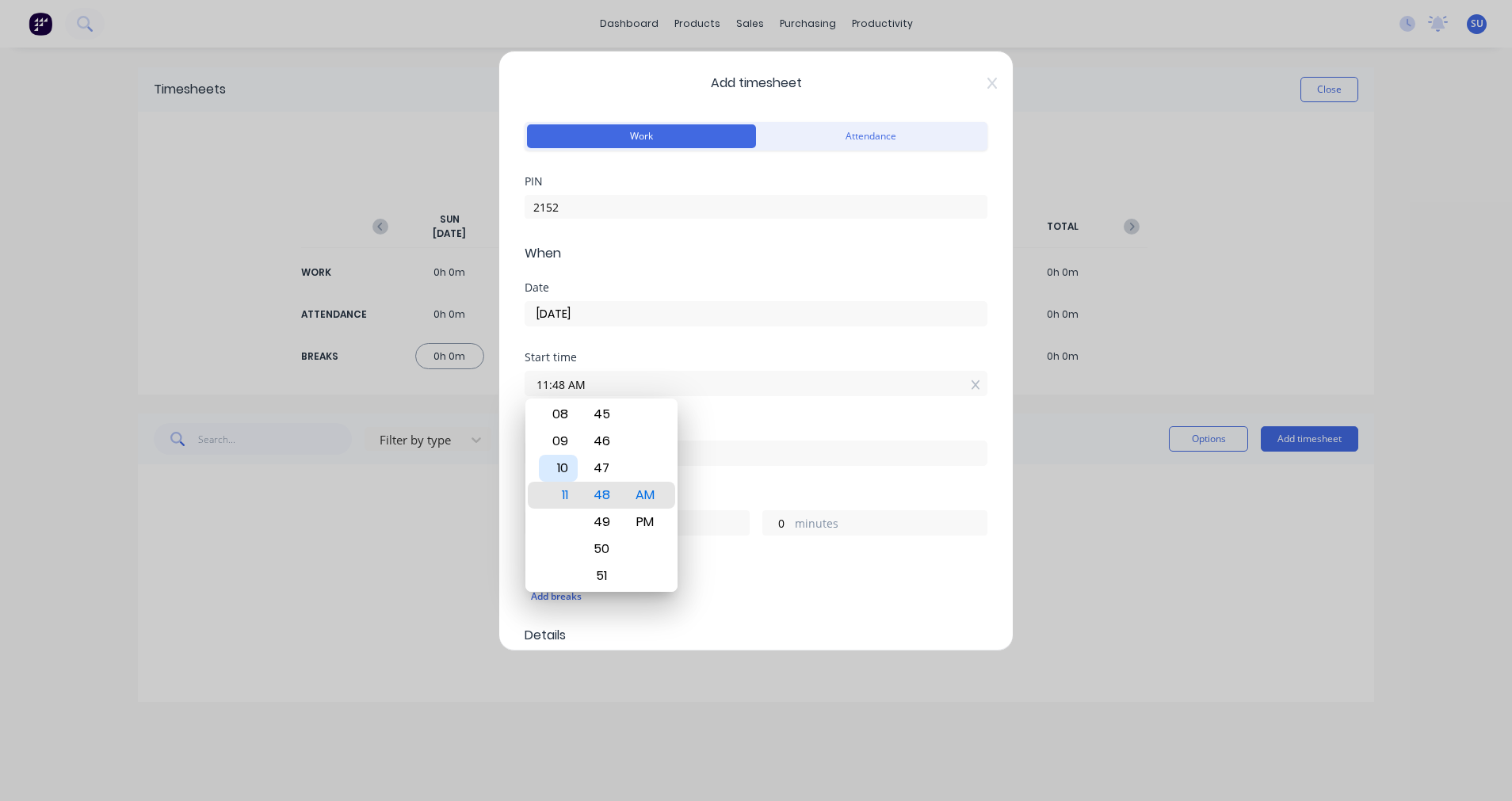
click at [564, 471] on div "10" at bounding box center [558, 468] width 39 height 27
type input "10:00 AM"
click at [880, 467] on div "Finish time" at bounding box center [756, 456] width 462 height 70
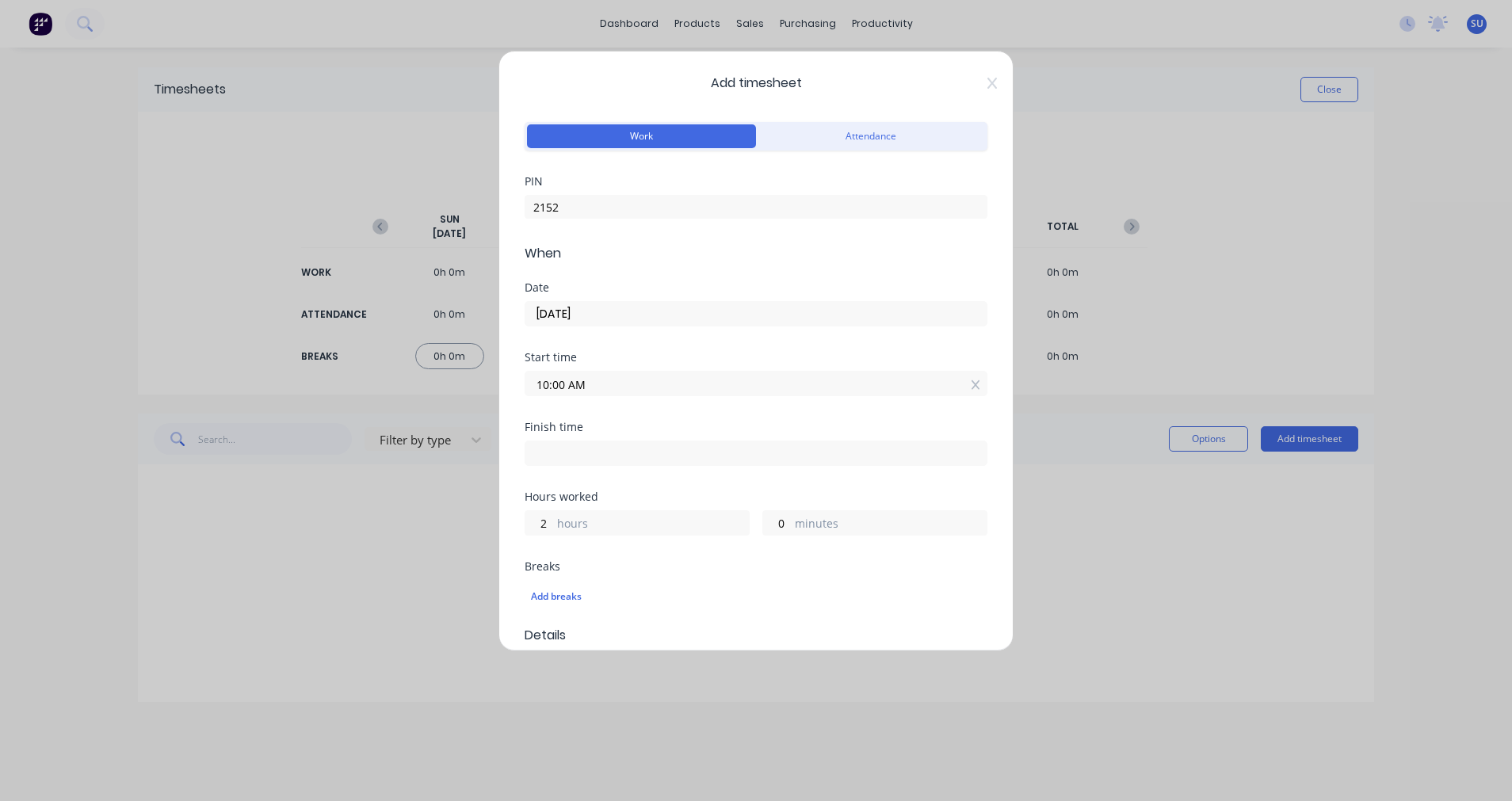
click at [655, 448] on input at bounding box center [756, 453] width 461 height 24
type input "11:49 AM"
type input "1"
type input "49"
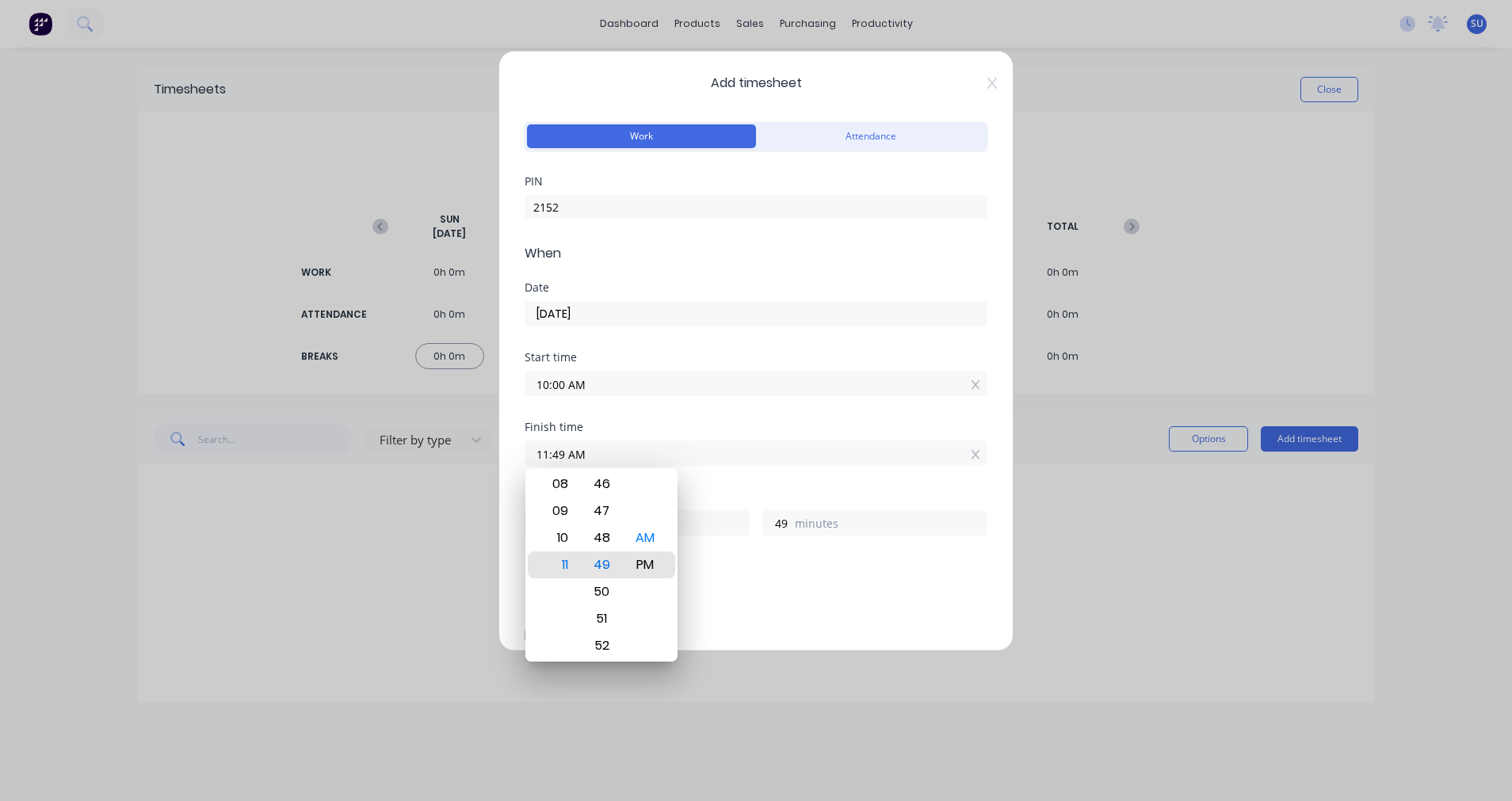
type input "11:49 PM"
type input "13"
type input "06:49 PM"
type input "8"
type input "02:49 PM"
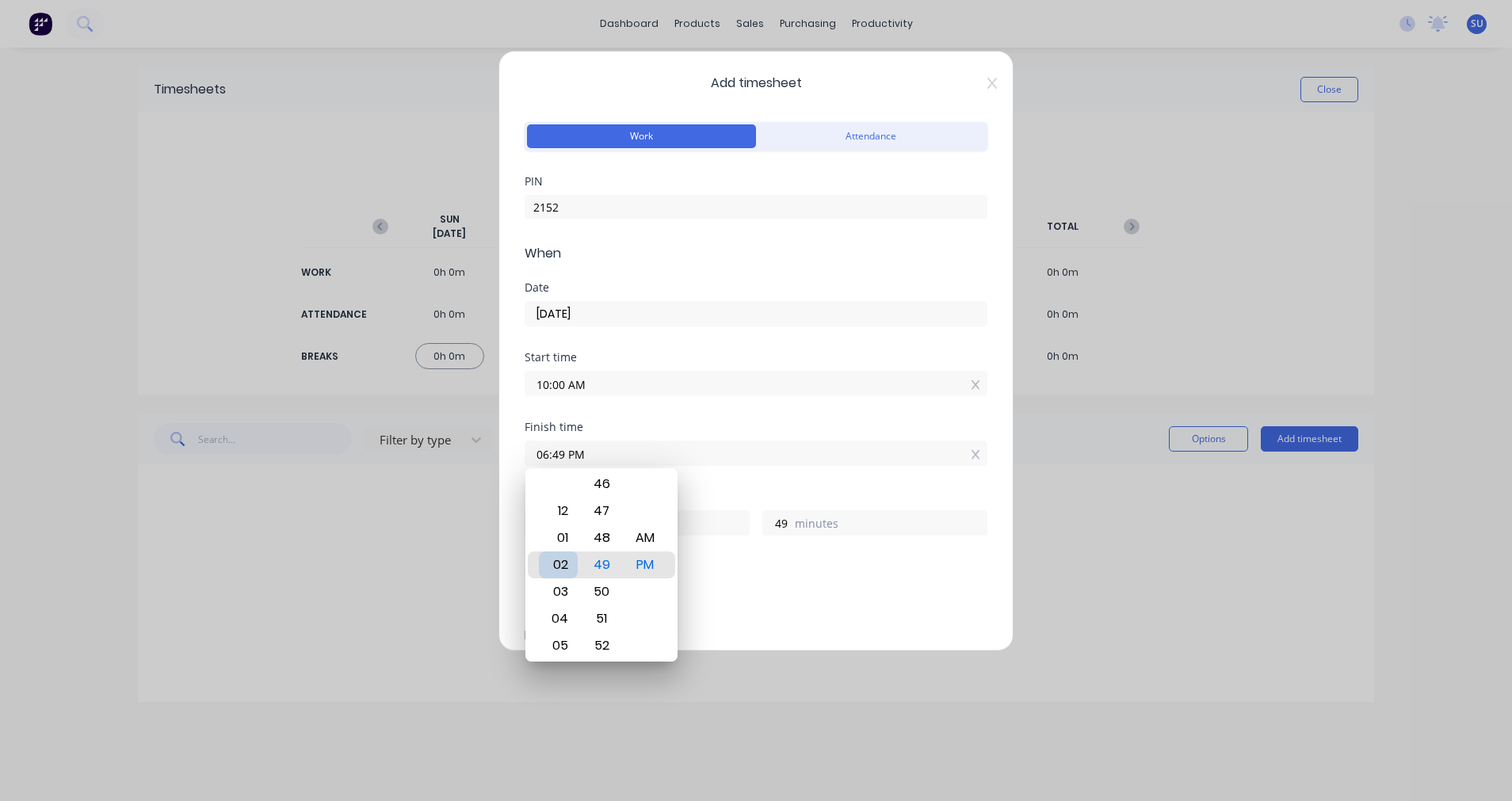
type input "4"
type input "12:49 PM"
type input "2"
type input "12:44 PM"
type input "44"
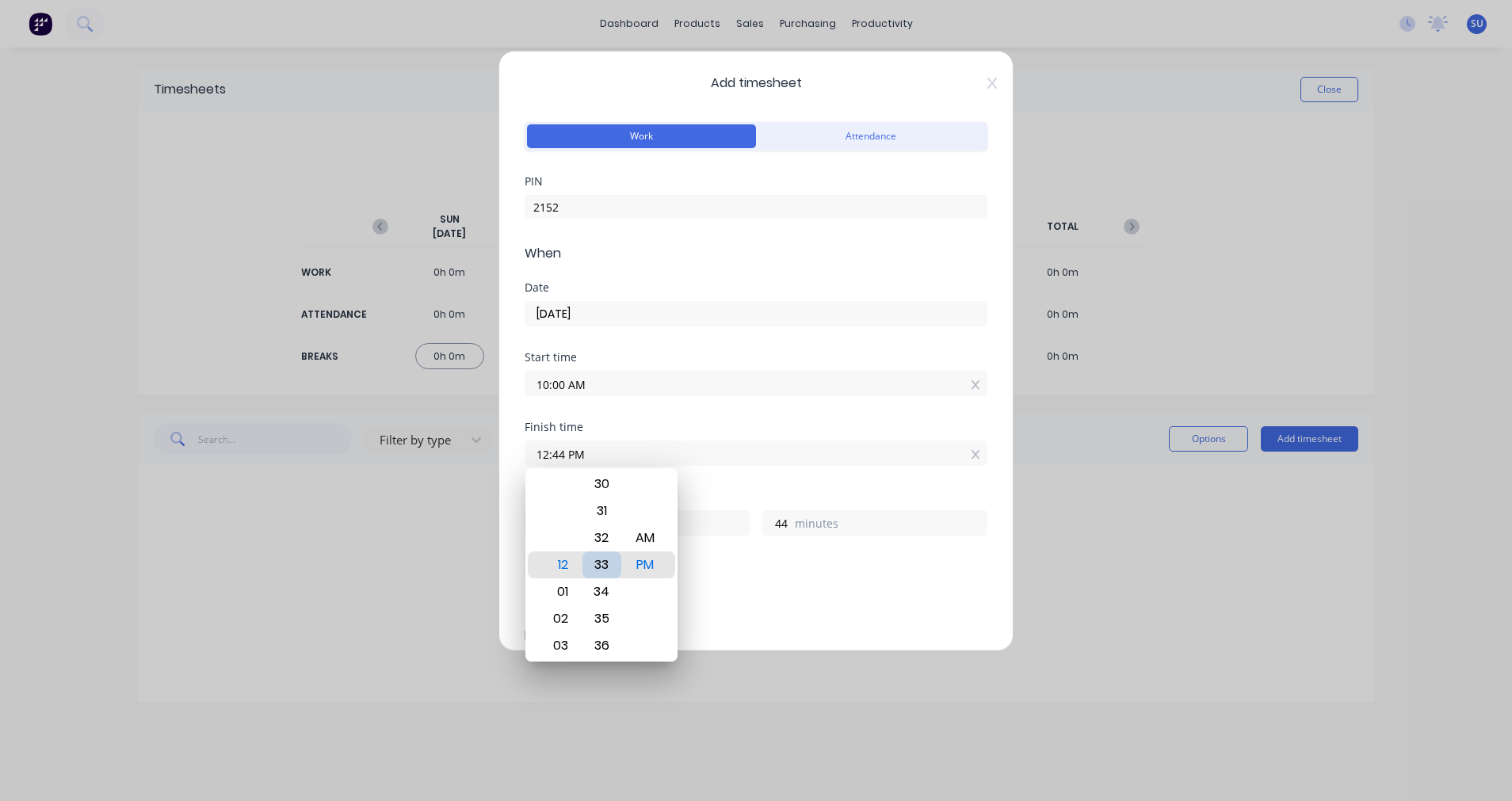
type input "12:33 PM"
type input "33"
type input "12:06 PM"
type input "6"
type input "12:00 PM"
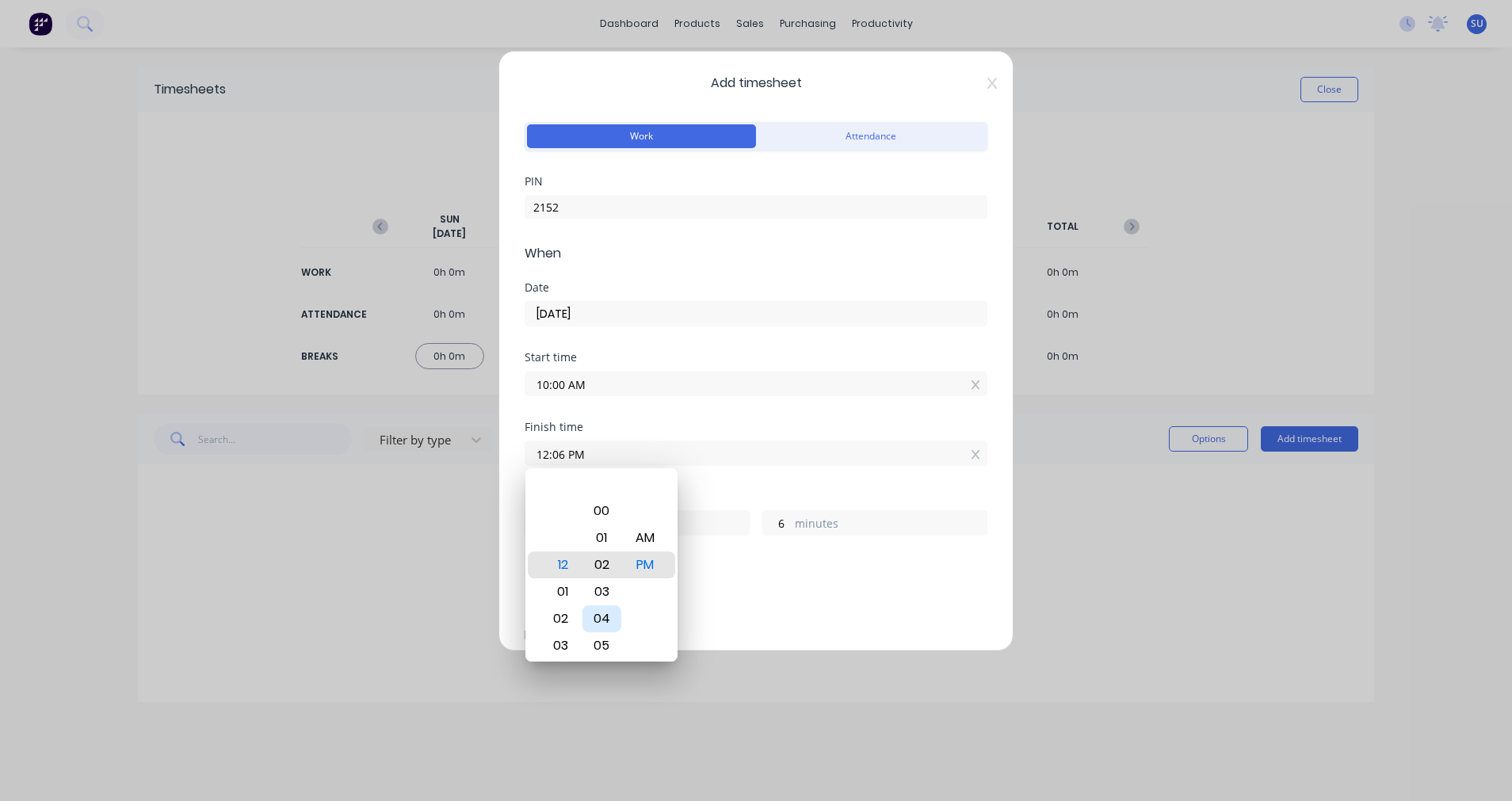
type input "0"
click at [754, 483] on div "Finish time 12:00 PM" at bounding box center [756, 456] width 462 height 70
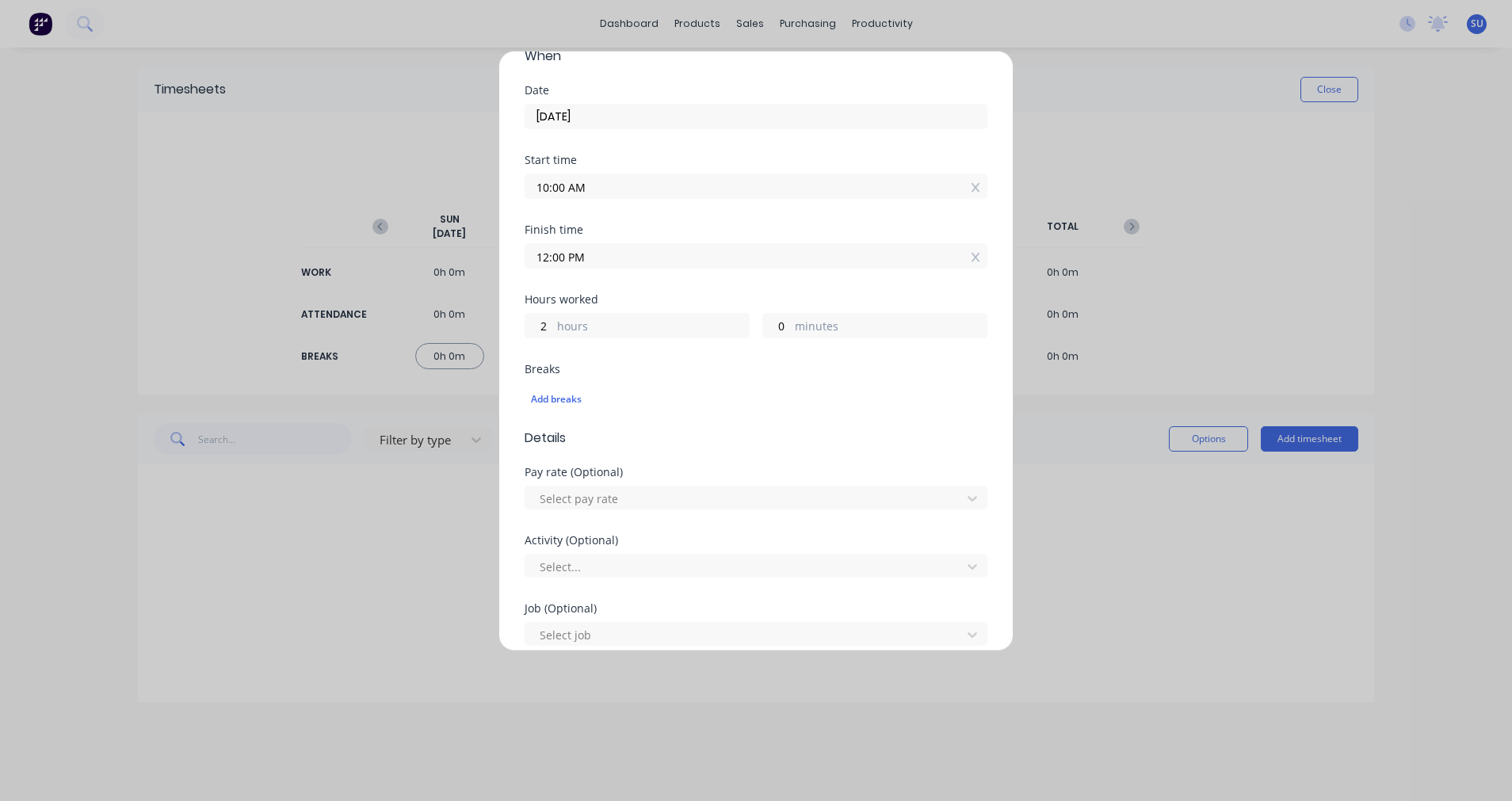
scroll to position [594, 0]
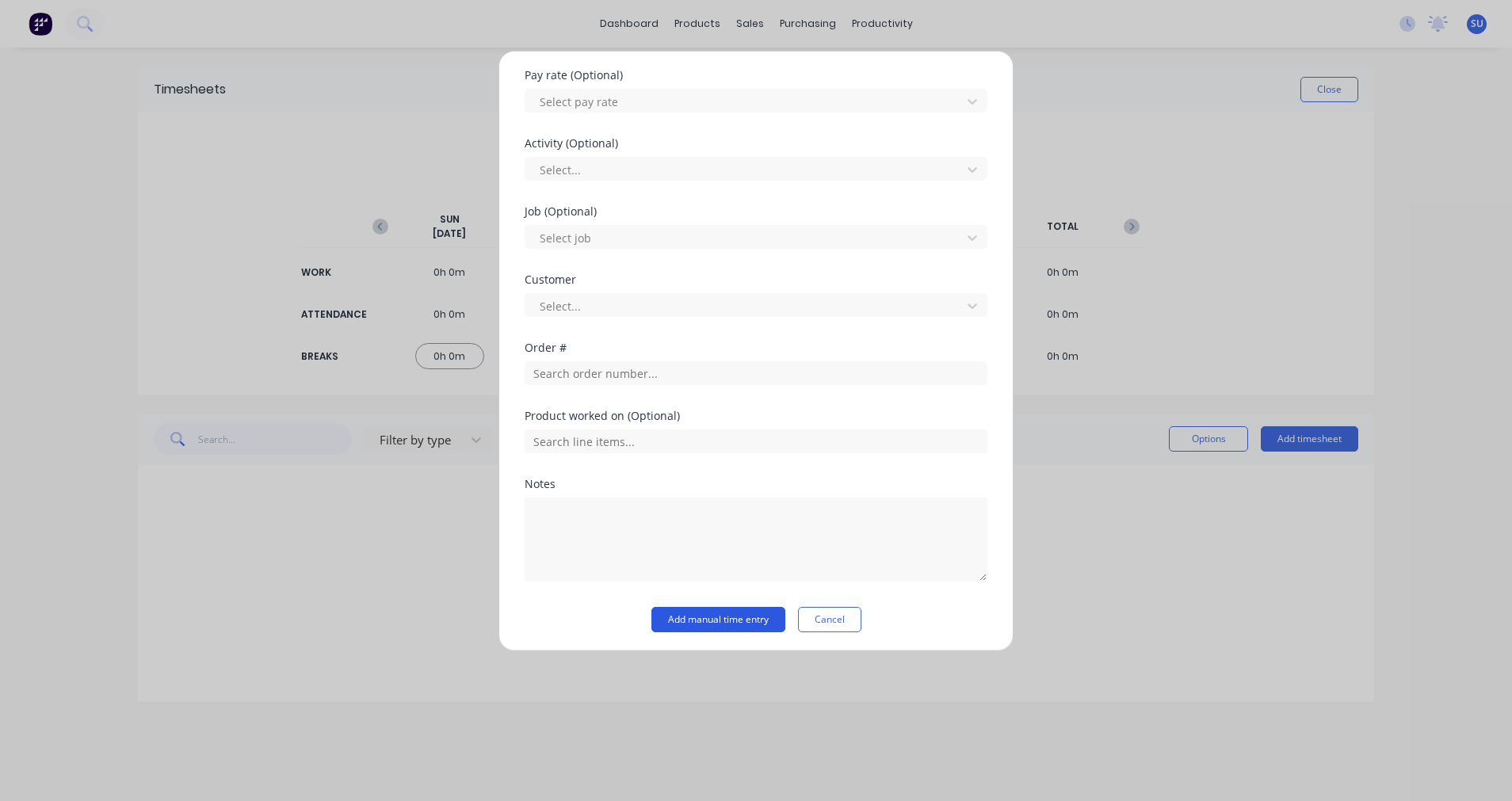
click at [724, 617] on button "Add manual time entry" at bounding box center [718, 619] width 134 height 26
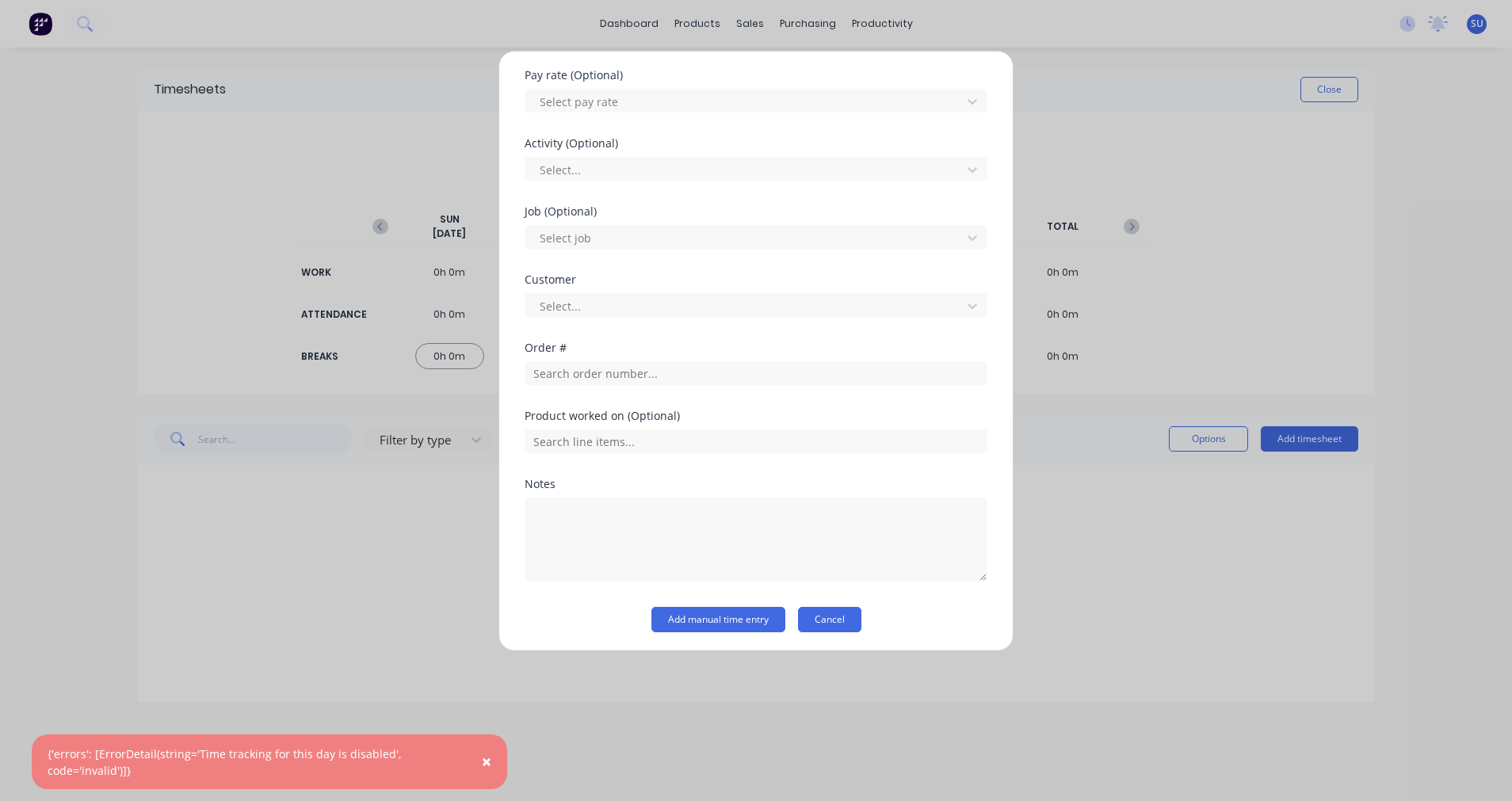
click at [842, 615] on button "Cancel" at bounding box center [829, 619] width 64 height 26
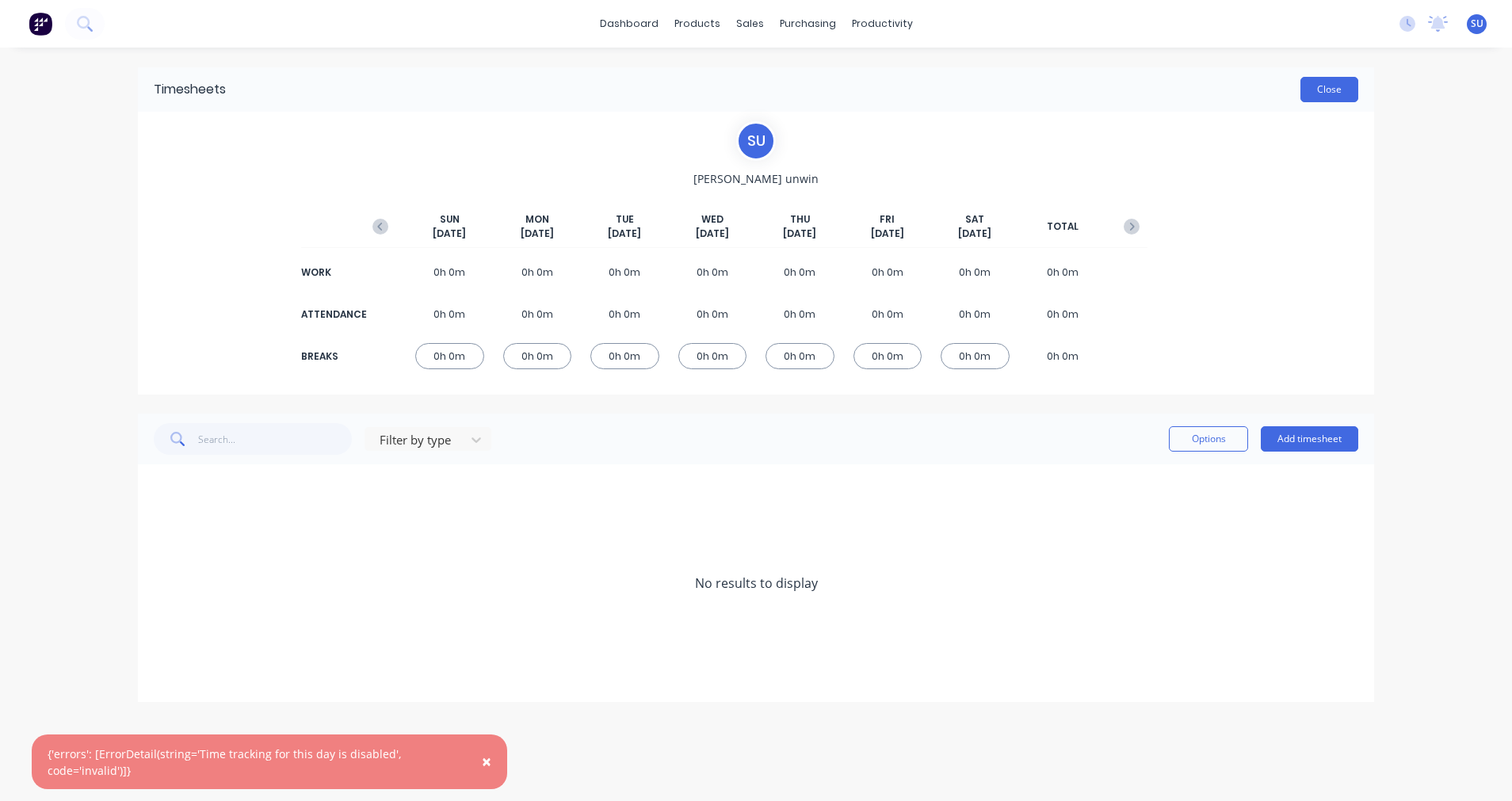
click at [1328, 93] on button "Close" at bounding box center [1329, 89] width 58 height 26
